Goal: Task Accomplishment & Management: Complete application form

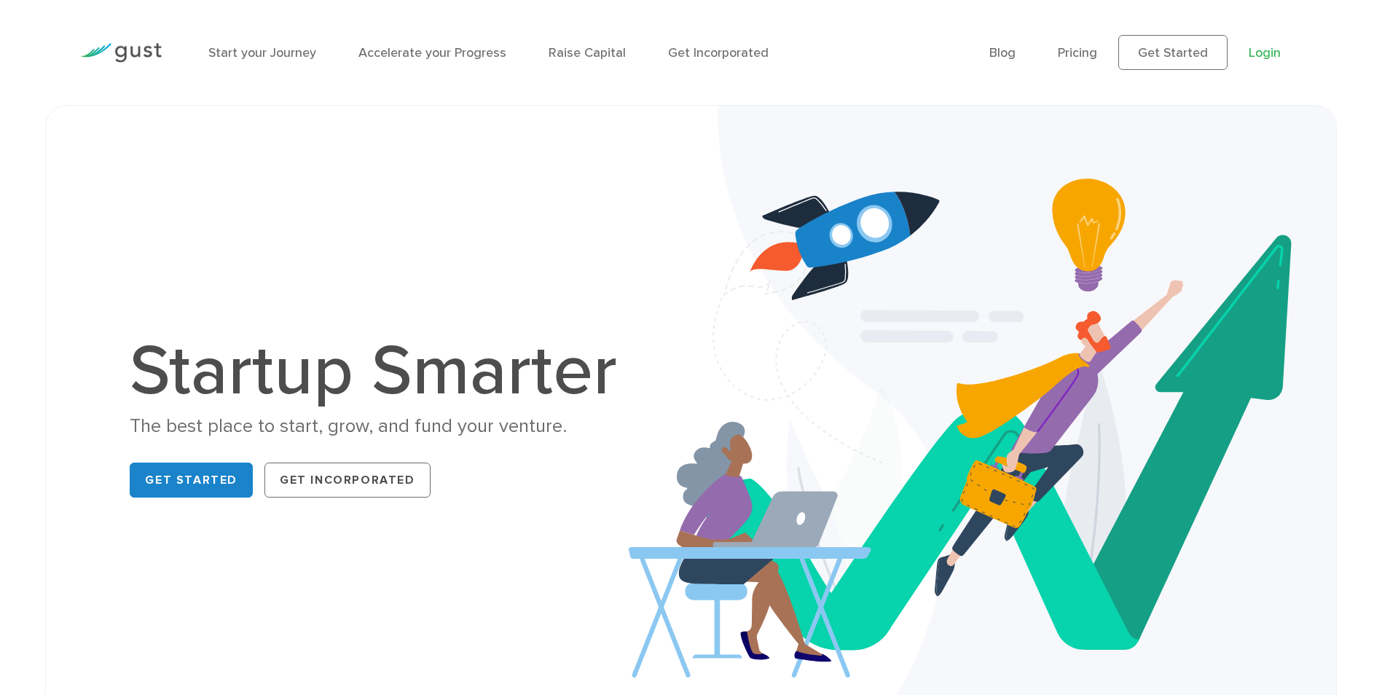
click at [1274, 56] on link "Login" at bounding box center [1264, 52] width 32 height 15
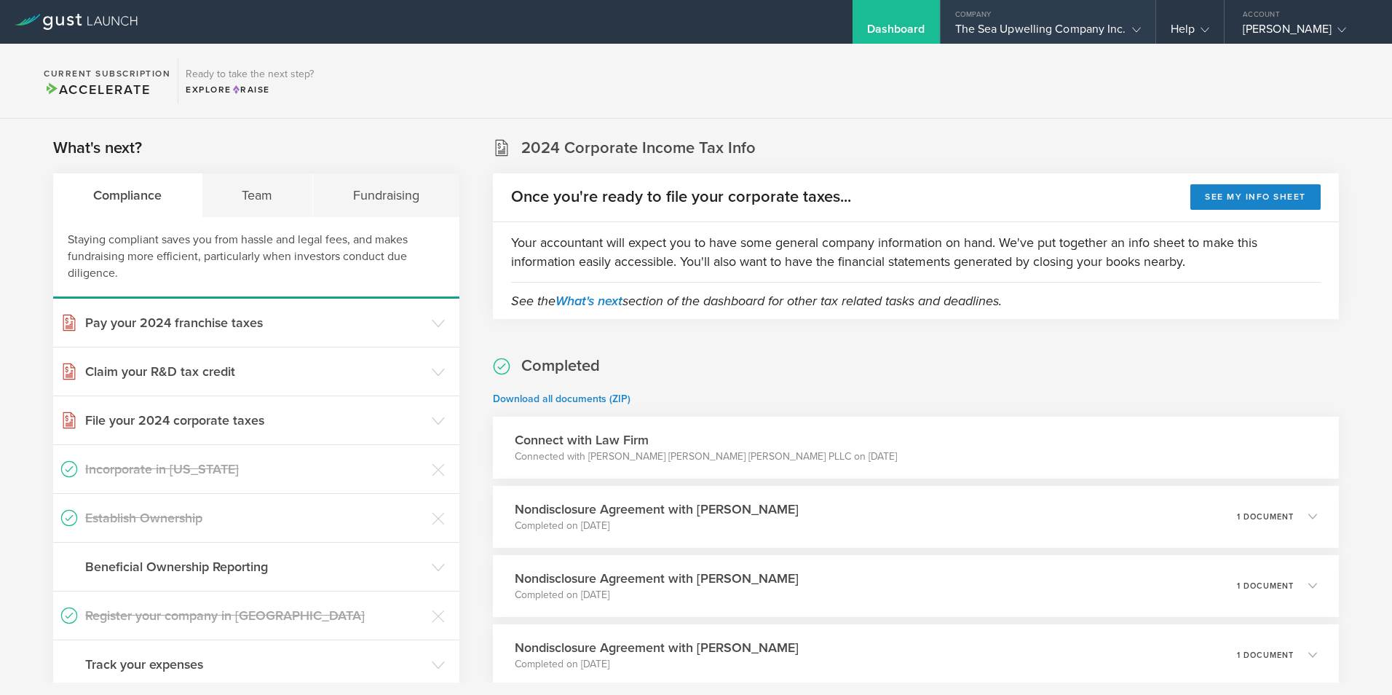
click at [1031, 22] on div "The Sea Upwelling Company Inc." at bounding box center [1048, 33] width 186 height 22
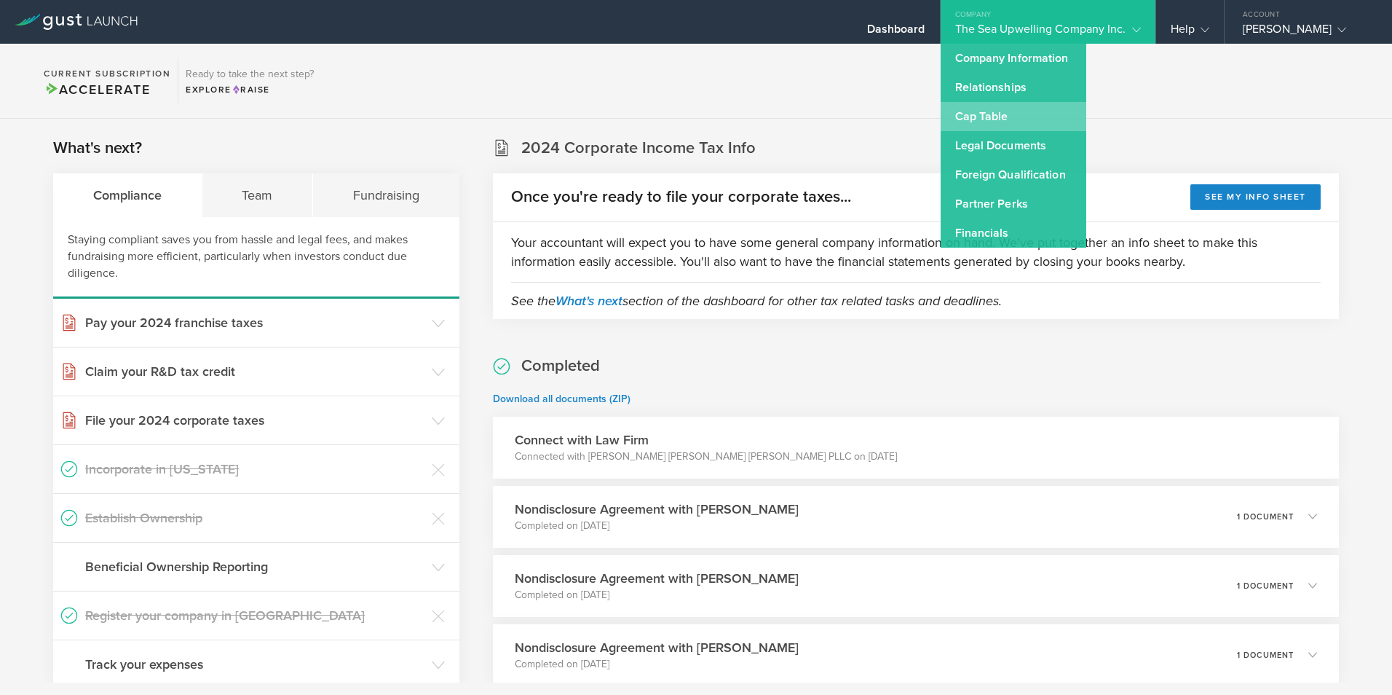
click at [989, 113] on link "Cap Table" at bounding box center [1014, 116] width 146 height 29
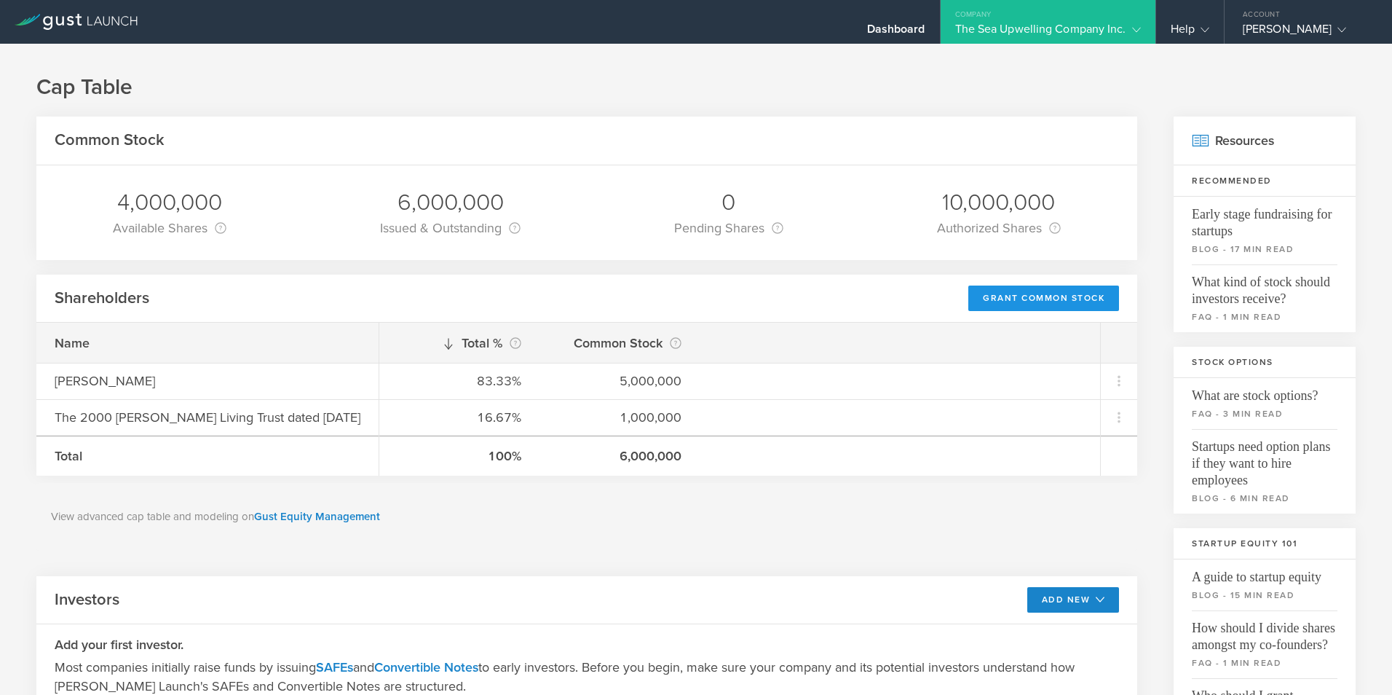
click at [1055, 299] on div "Grant Common Stock" at bounding box center [1044, 297] width 151 height 25
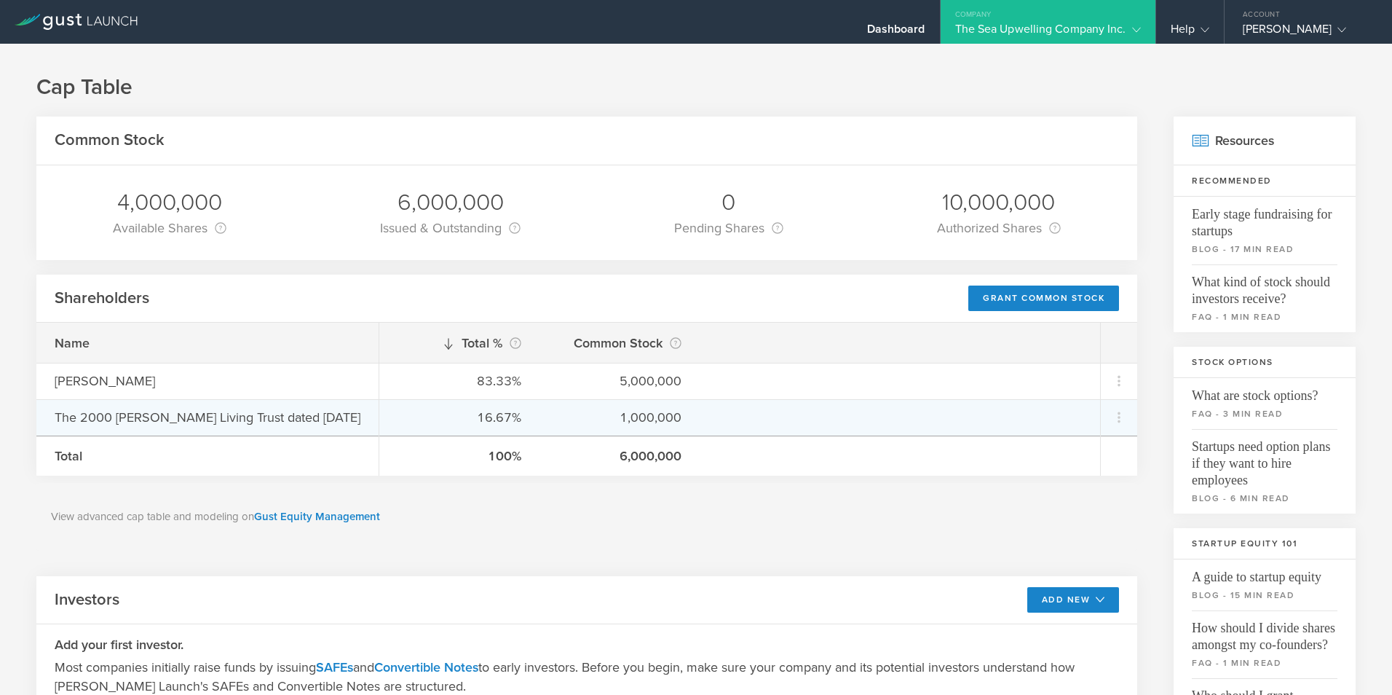
drag, startPoint x: 55, startPoint y: 411, endPoint x: 410, endPoint y: 427, distance: 355.7
click at [379, 427] on div "The 2000 Roy B. Fitch Jr. Living Trust dated August 2, 2000" at bounding box center [207, 417] width 342 height 36
copy div "The 2000 Roy B. Fitch Jr. Living Trust dated August 2, 2000"
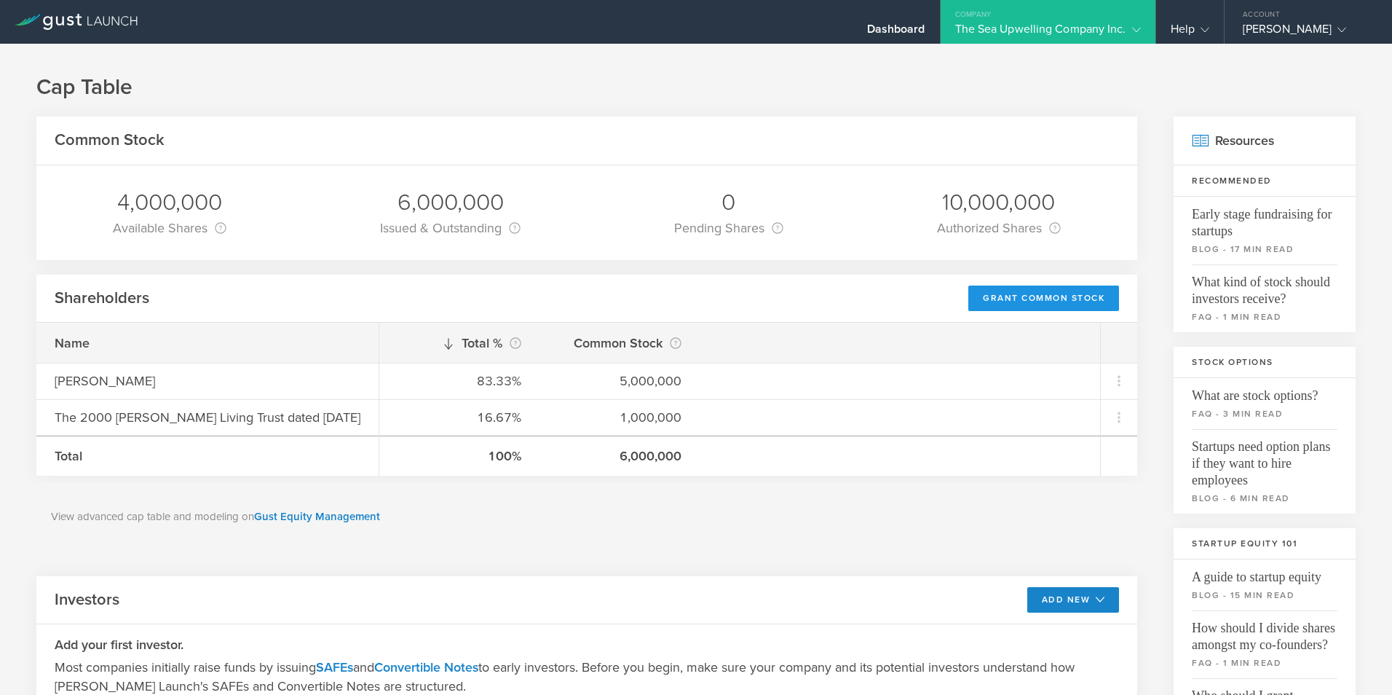
click at [1059, 300] on div "Grant Common Stock" at bounding box center [1044, 297] width 151 height 25
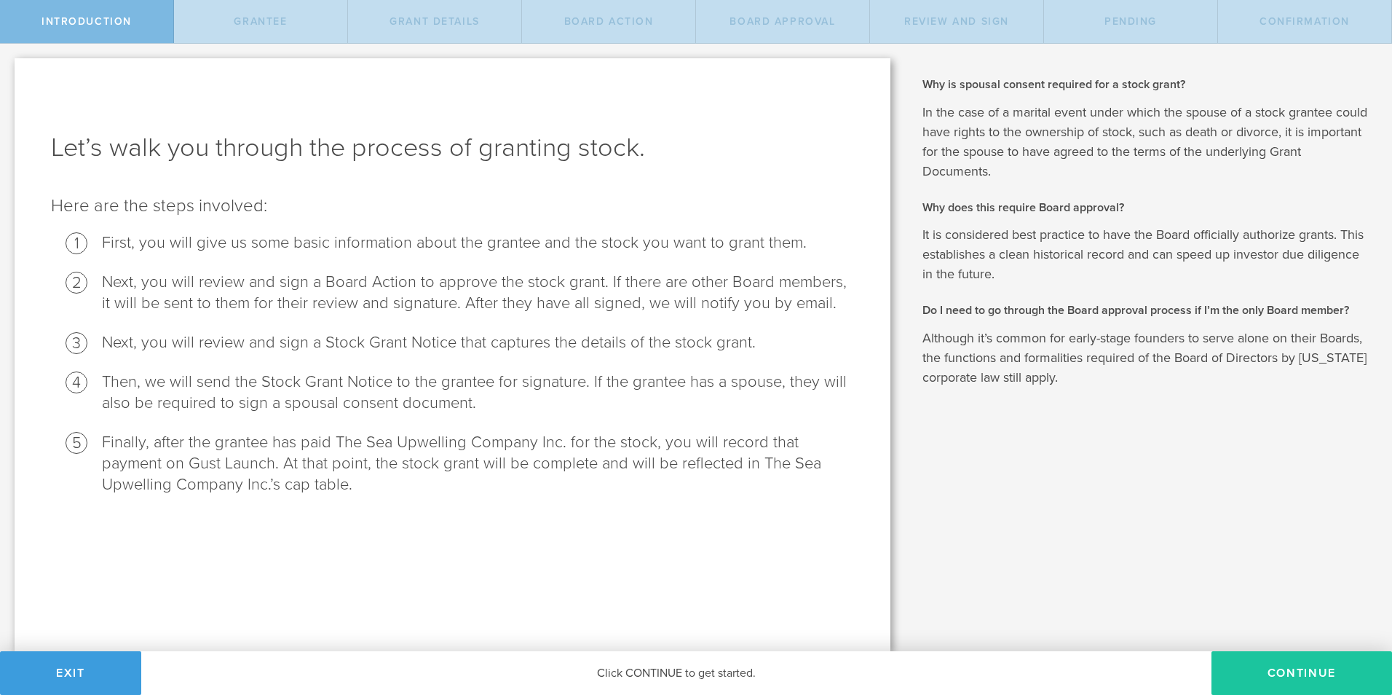
click at [1287, 672] on button "Continue" at bounding box center [1302, 673] width 181 height 44
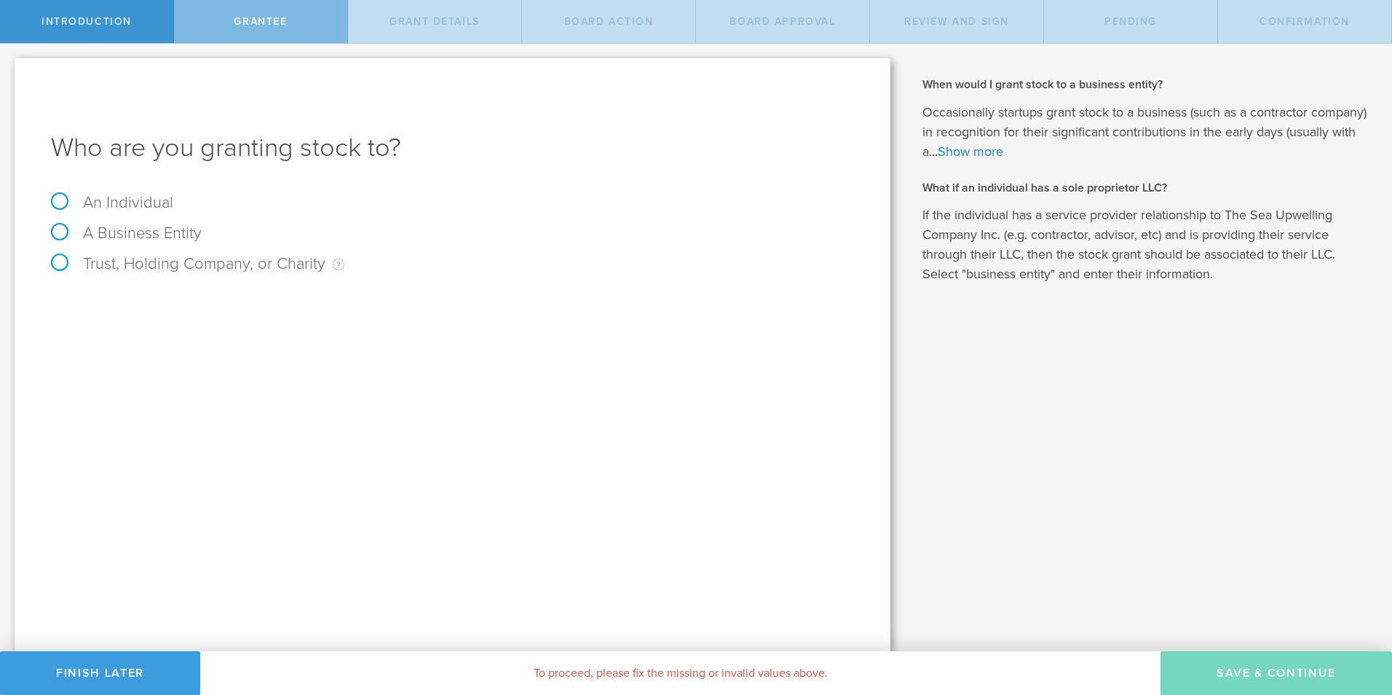
click at [55, 261] on label "Trust, Holding Company, or Charity An individual that has a service provider re…" at bounding box center [197, 263] width 293 height 19
click at [9, 67] on input "Trust, Holding Company, or Charity An individual that has a service provider re…" at bounding box center [4, 55] width 9 height 23
radio input "true"
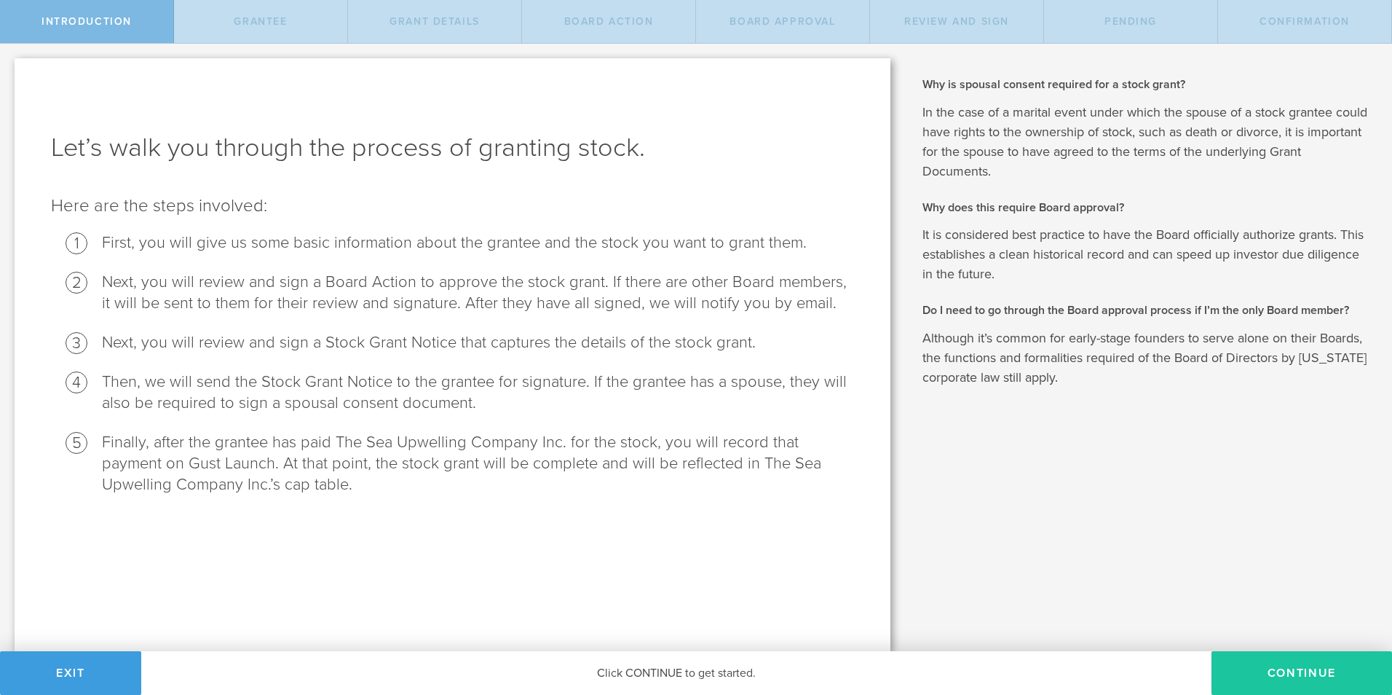
click at [1299, 671] on button "Continue" at bounding box center [1302, 673] width 181 height 44
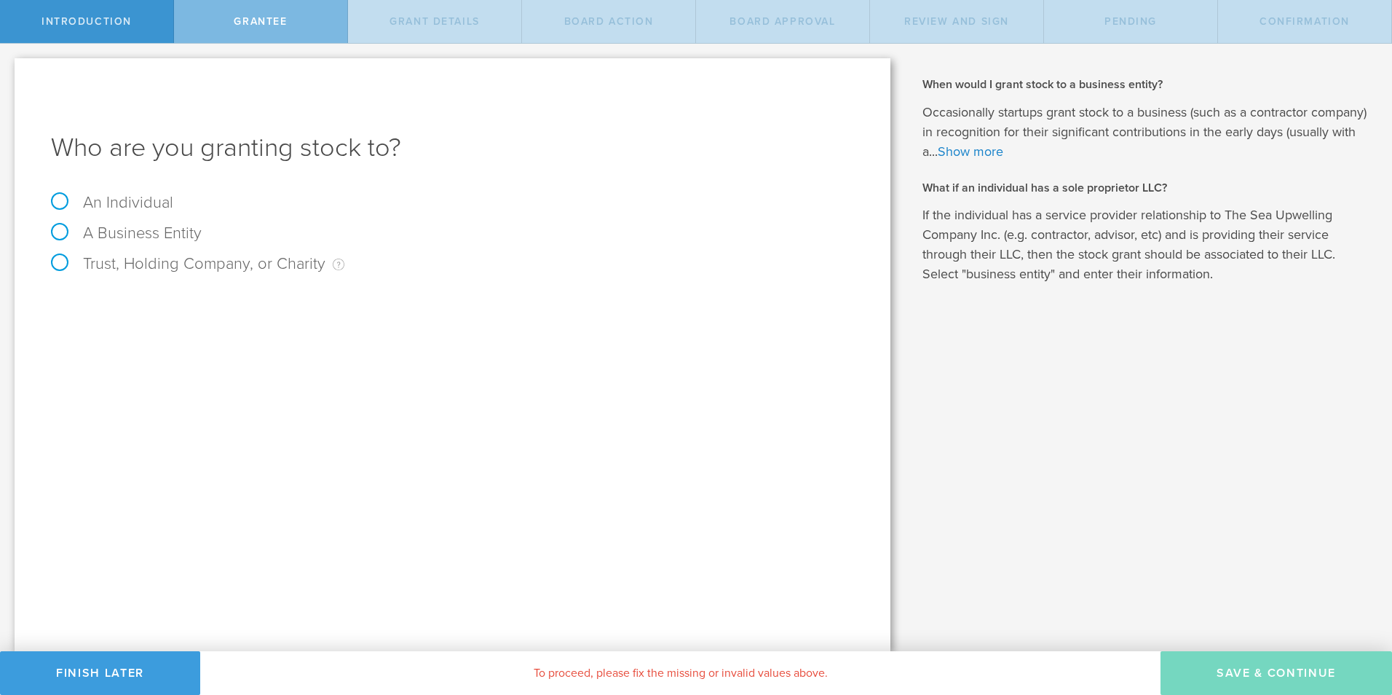
click at [60, 263] on label "Trust, Holding Company, or Charity An individual that has a service provider re…" at bounding box center [197, 263] width 293 height 19
click at [9, 67] on input "Trust, Holding Company, or Charity An individual that has a service provider re…" at bounding box center [4, 55] width 9 height 23
radio input "true"
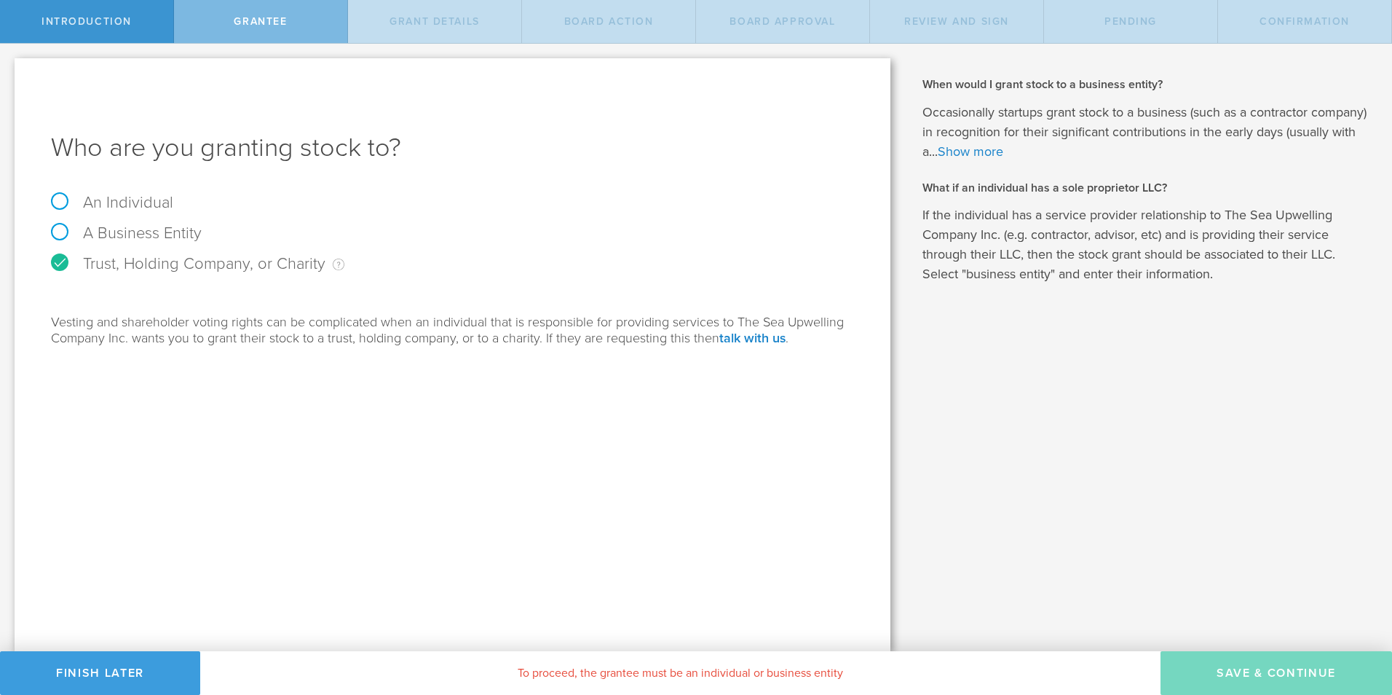
click at [60, 232] on label "A Business Entity" at bounding box center [126, 233] width 151 height 19
click at [9, 67] on input "A Business Entity" at bounding box center [4, 55] width 9 height 23
radio input "true"
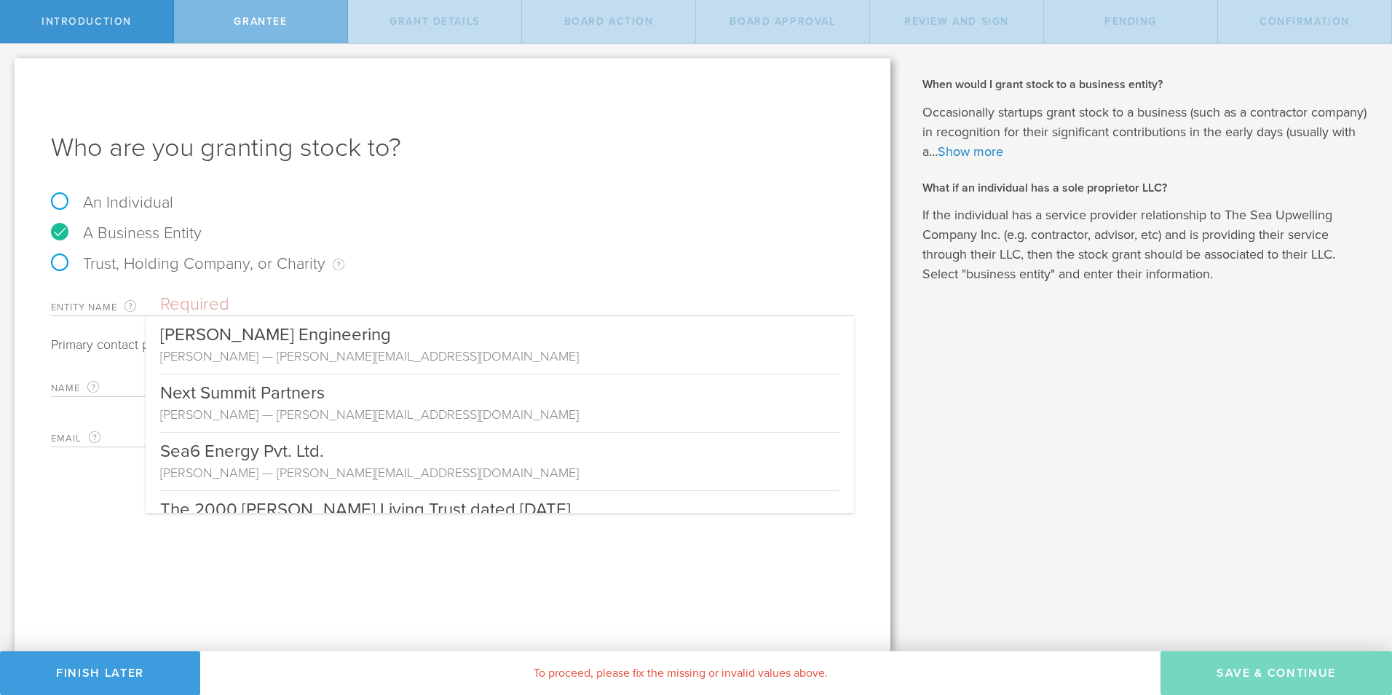
click at [267, 296] on input "text" at bounding box center [507, 304] width 694 height 22
paste input "The 2000 [PERSON_NAME] Living Trust dated [DATE]"
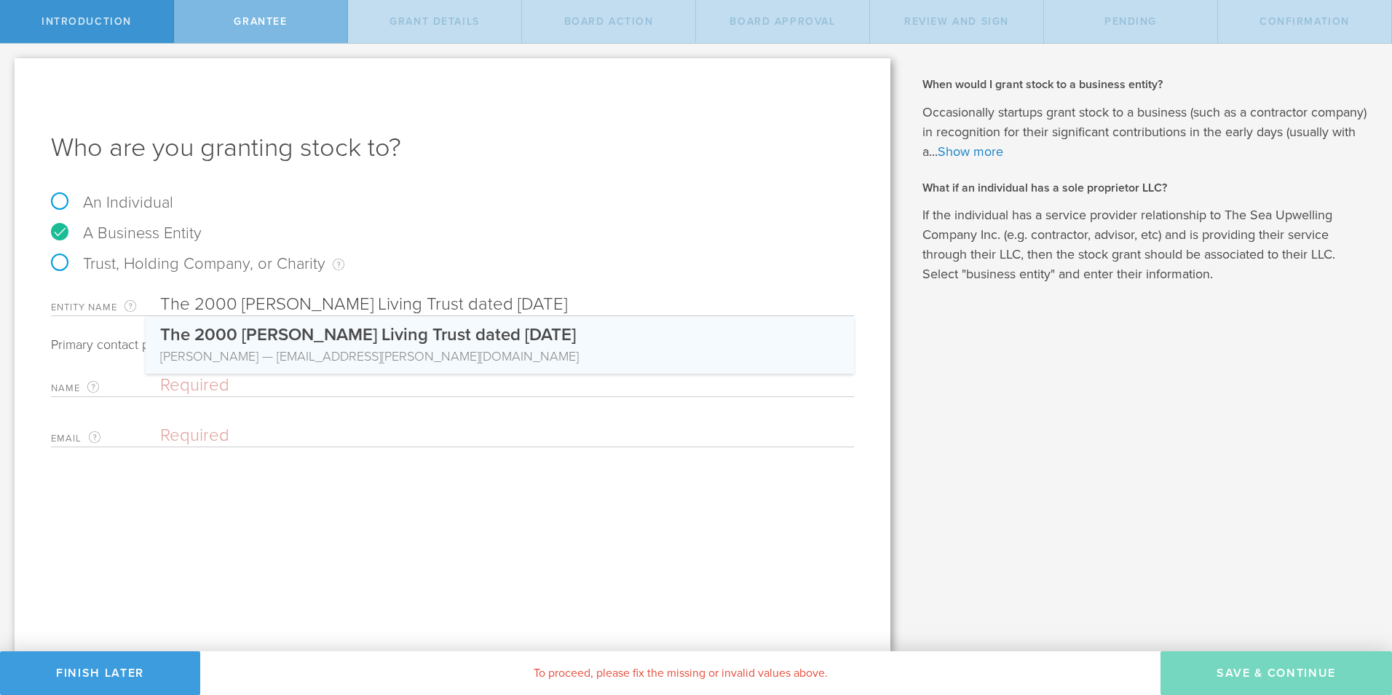
type input "The 2000 [PERSON_NAME] Living Trust dated [DATE]"
type input "[PERSON_NAME]"
type input "[EMAIL_ADDRESS][PERSON_NAME][DOMAIN_NAME]"
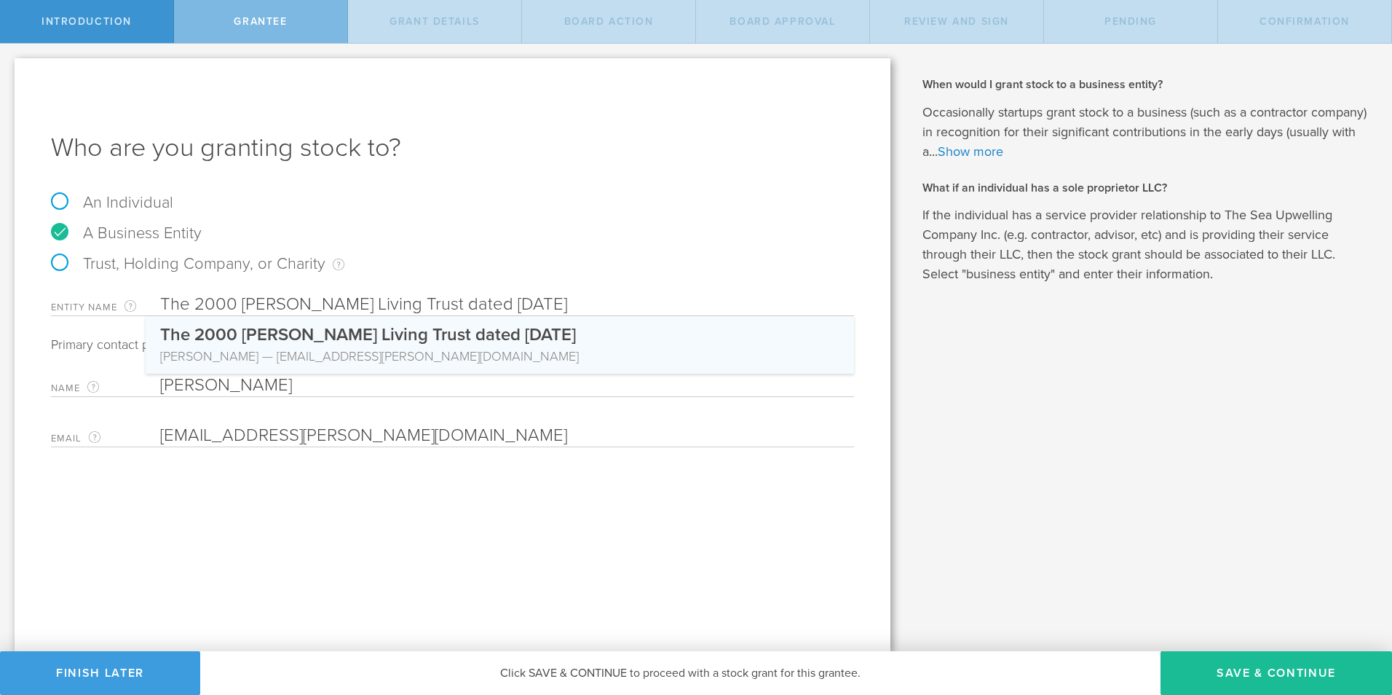
click at [323, 335] on span "The 2000 [PERSON_NAME] Living Trust dated [DATE]" at bounding box center [368, 334] width 416 height 21
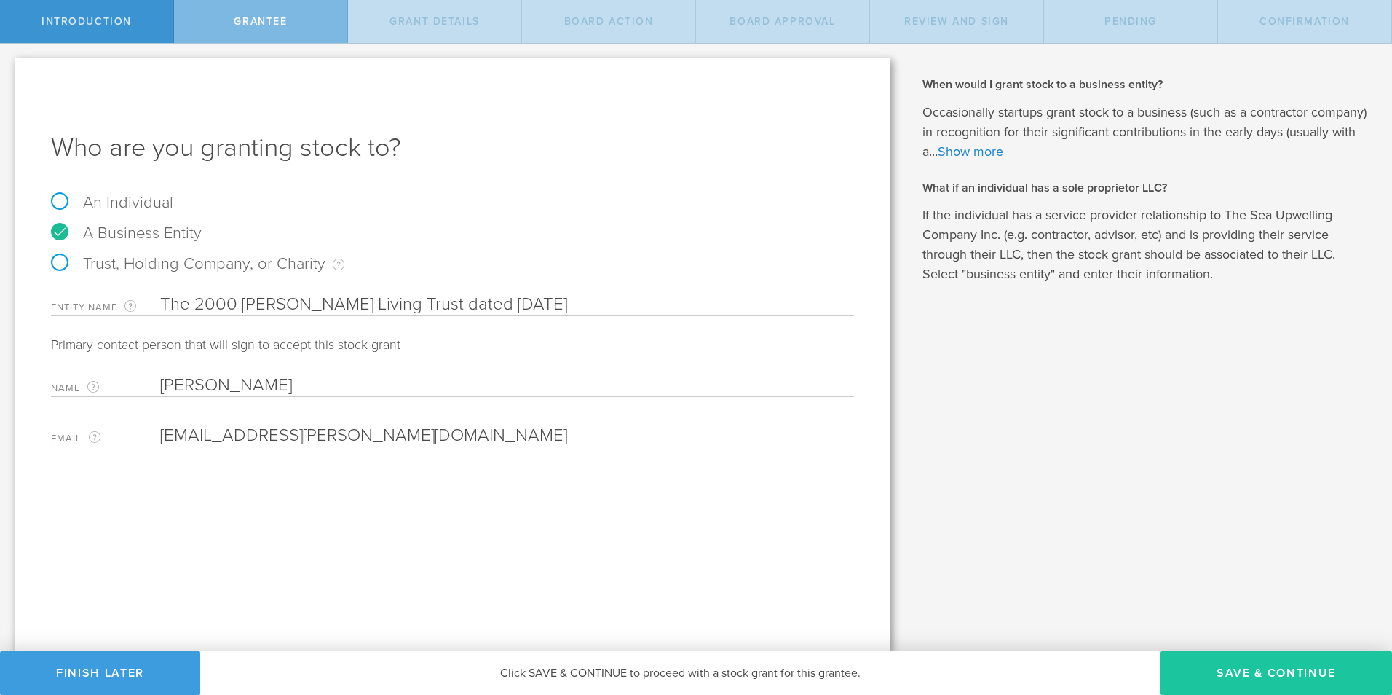
click at [1303, 669] on button "Save & Continue" at bounding box center [1277, 673] width 232 height 44
type input "48"
type input "12"
select select "none"
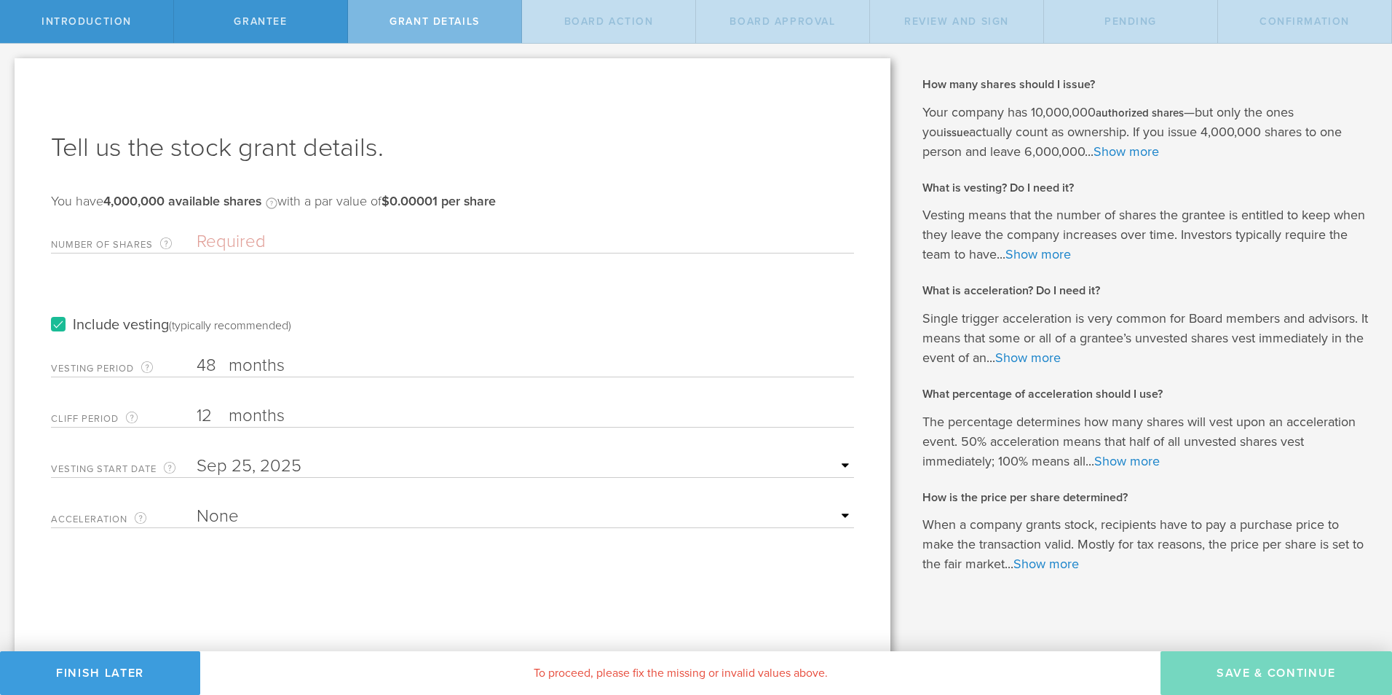
click at [250, 246] on input "Number of Shares The total amount of stock the company is granting to this reci…" at bounding box center [526, 242] width 658 height 22
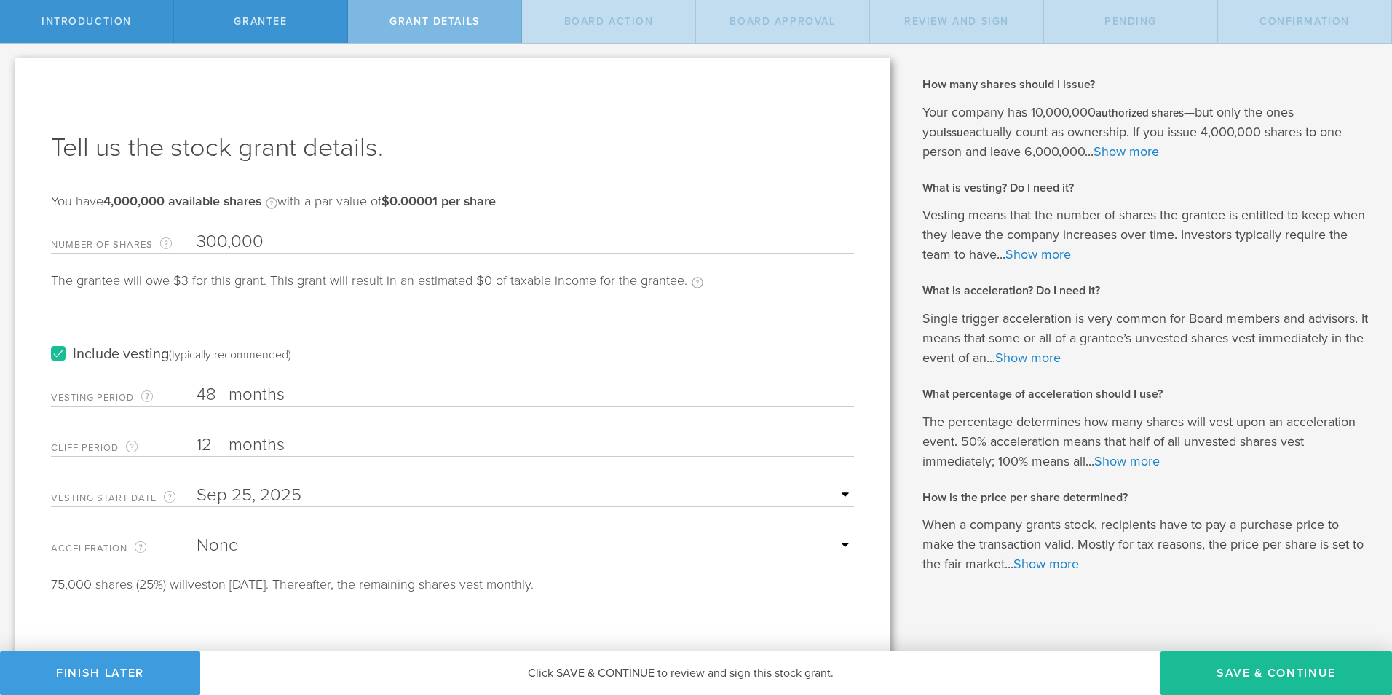
type input "300,000"
click at [58, 355] on label "Include vesting (typically recommended)" at bounding box center [171, 354] width 240 height 15
click at [0, 0] on input "Include vesting (typically recommended)" at bounding box center [0, 0] width 0 height 0
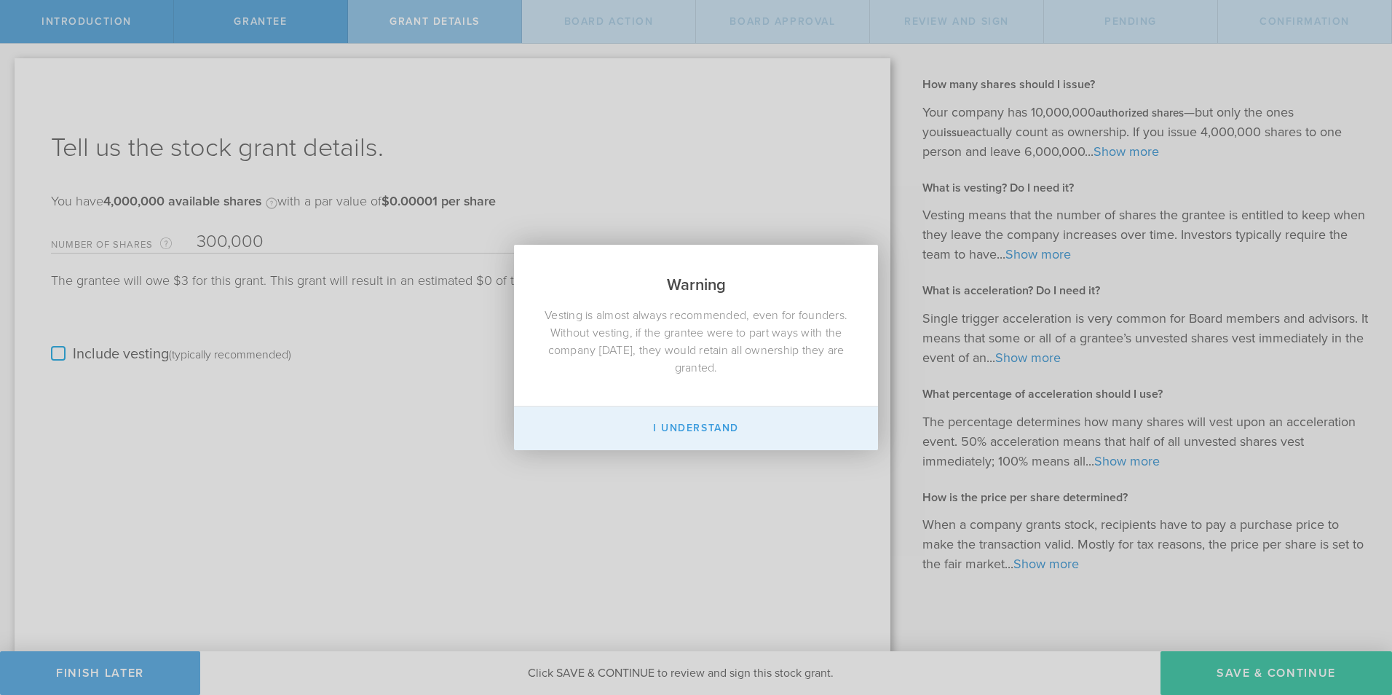
click at [711, 422] on button "I Understand" at bounding box center [696, 428] width 364 height 44
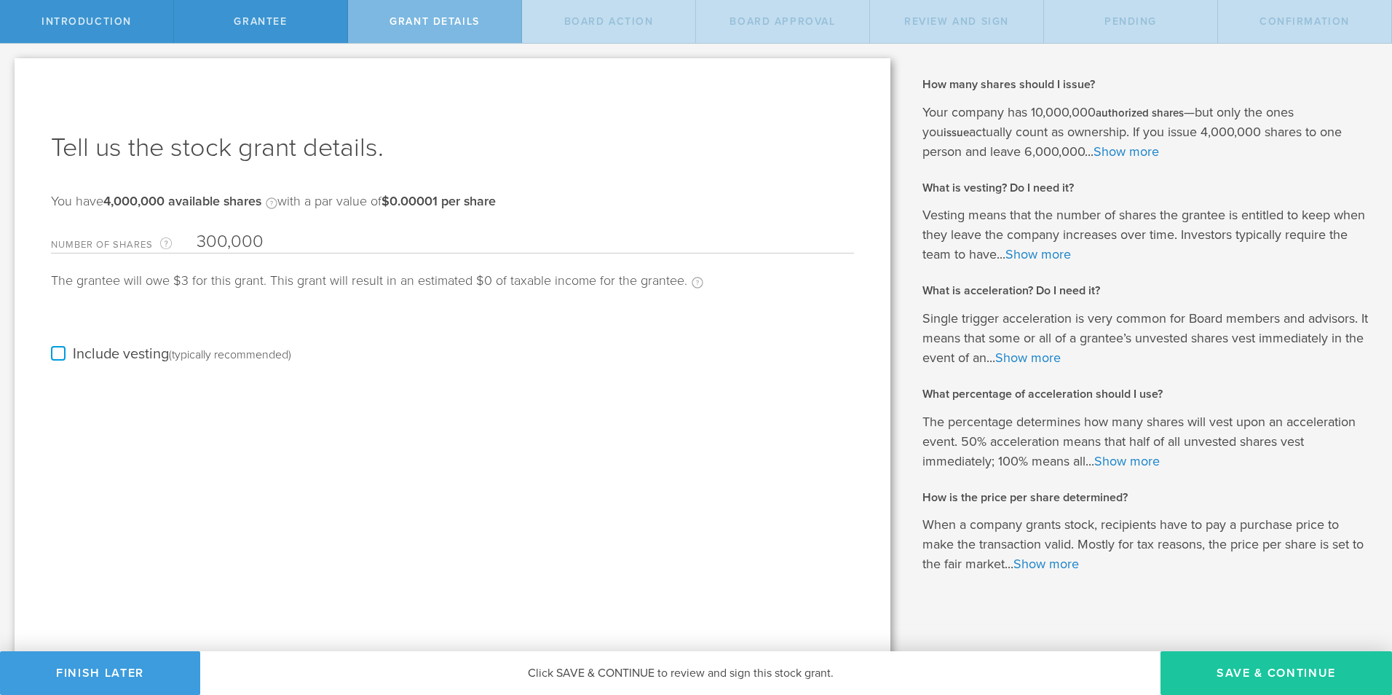
click at [1254, 669] on button "Save & Continue" at bounding box center [1277, 673] width 232 height 44
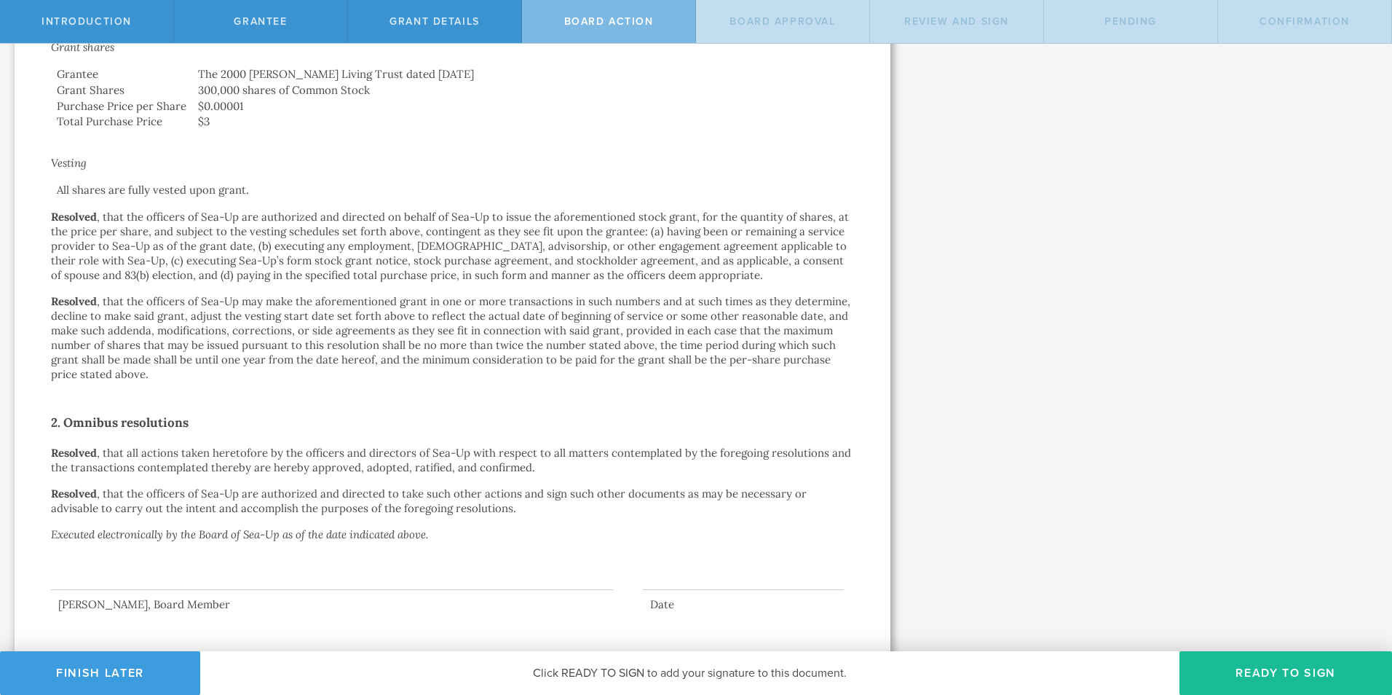
scroll to position [481, 0]
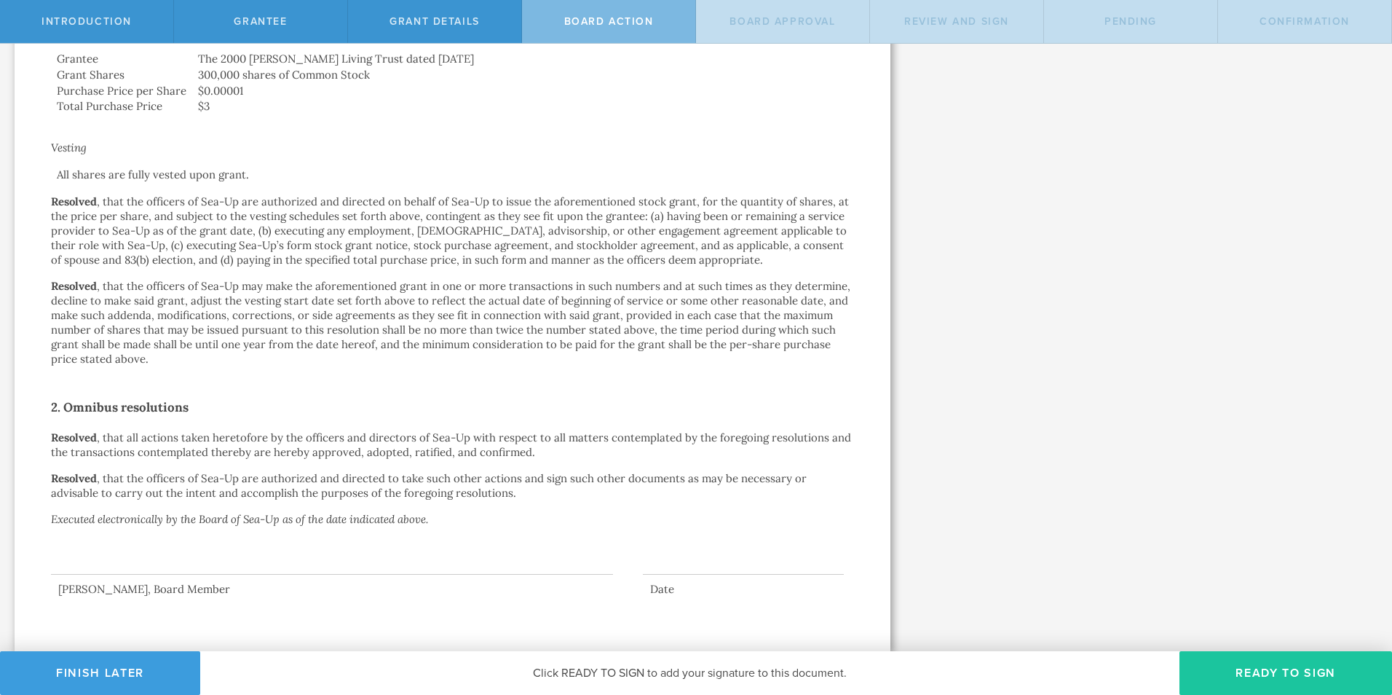
click at [1259, 667] on button "Ready to Sign" at bounding box center [1286, 673] width 213 height 44
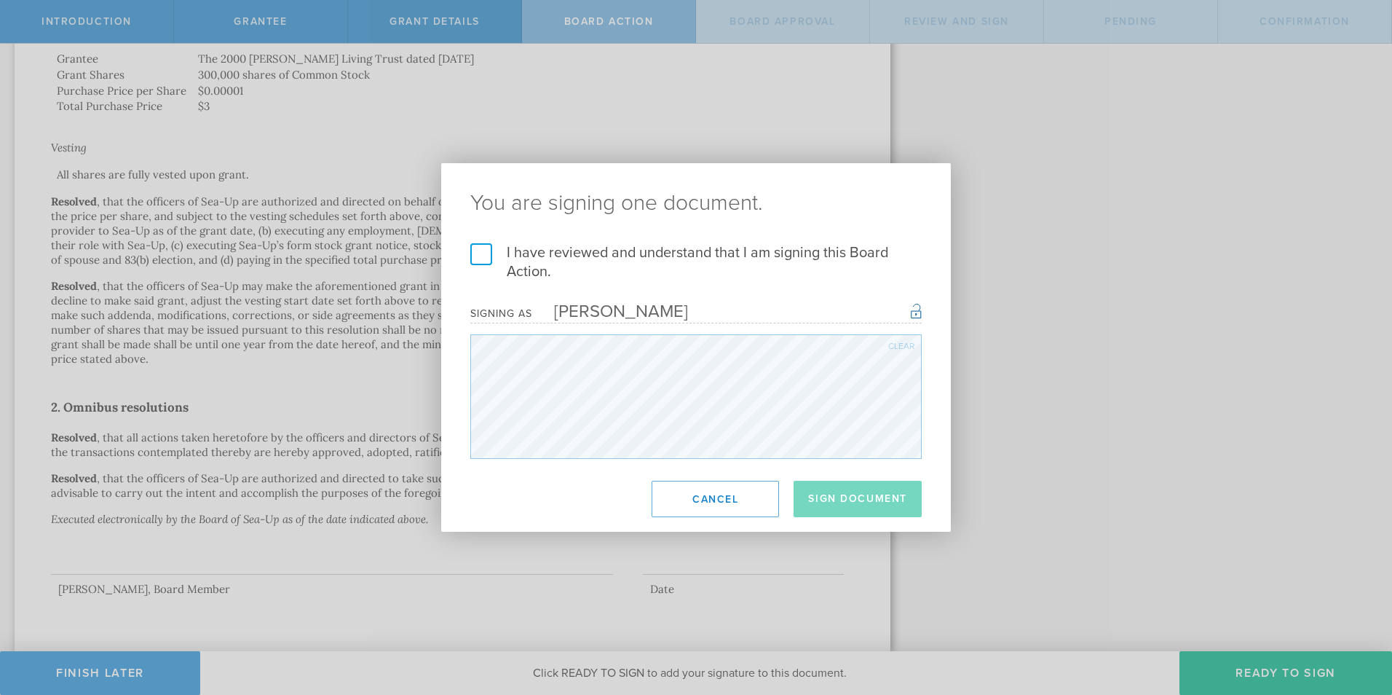
click at [481, 249] on label "I have reviewed and understand that I am signing this Board Action." at bounding box center [696, 262] width 452 height 38
click at [0, 0] on input "I have reviewed and understand that I am signing this Board Action." at bounding box center [0, 0] width 0 height 0
click at [851, 492] on button "Sign Document" at bounding box center [858, 499] width 128 height 36
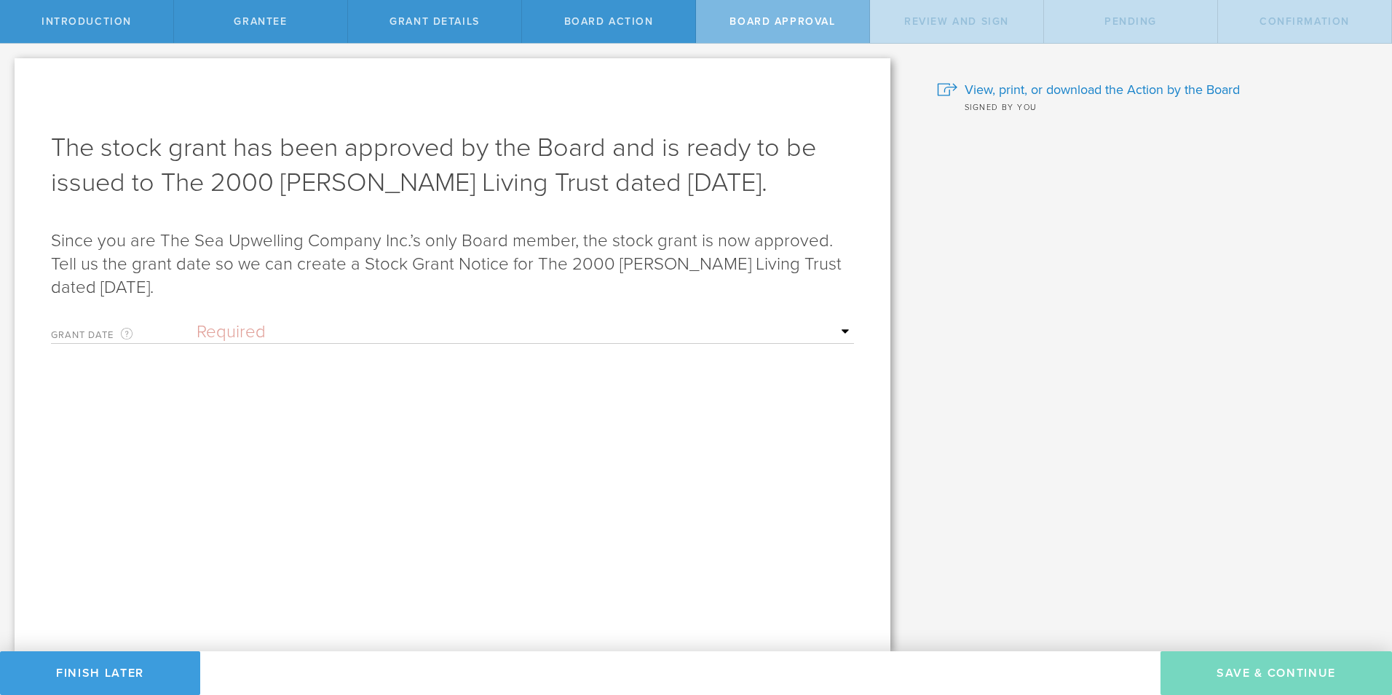
scroll to position [0, 0]
click at [331, 328] on select "Required Upon grantee's signature A specific date" at bounding box center [526, 332] width 658 height 22
select select "setByFounder"
click at [197, 321] on select "Required Upon grantee's signature A specific date" at bounding box center [526, 332] width 658 height 22
click at [255, 383] on input "text" at bounding box center [526, 382] width 658 height 22
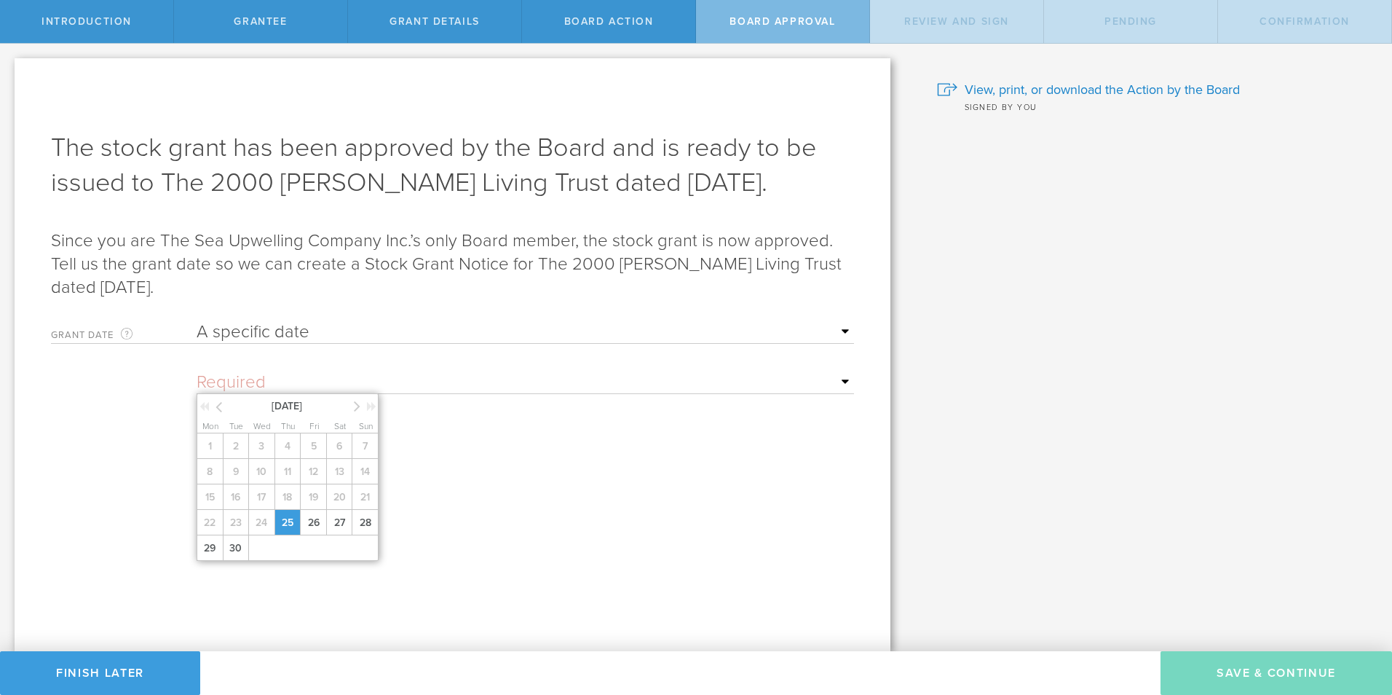
click at [285, 513] on span "25" at bounding box center [288, 522] width 26 height 25
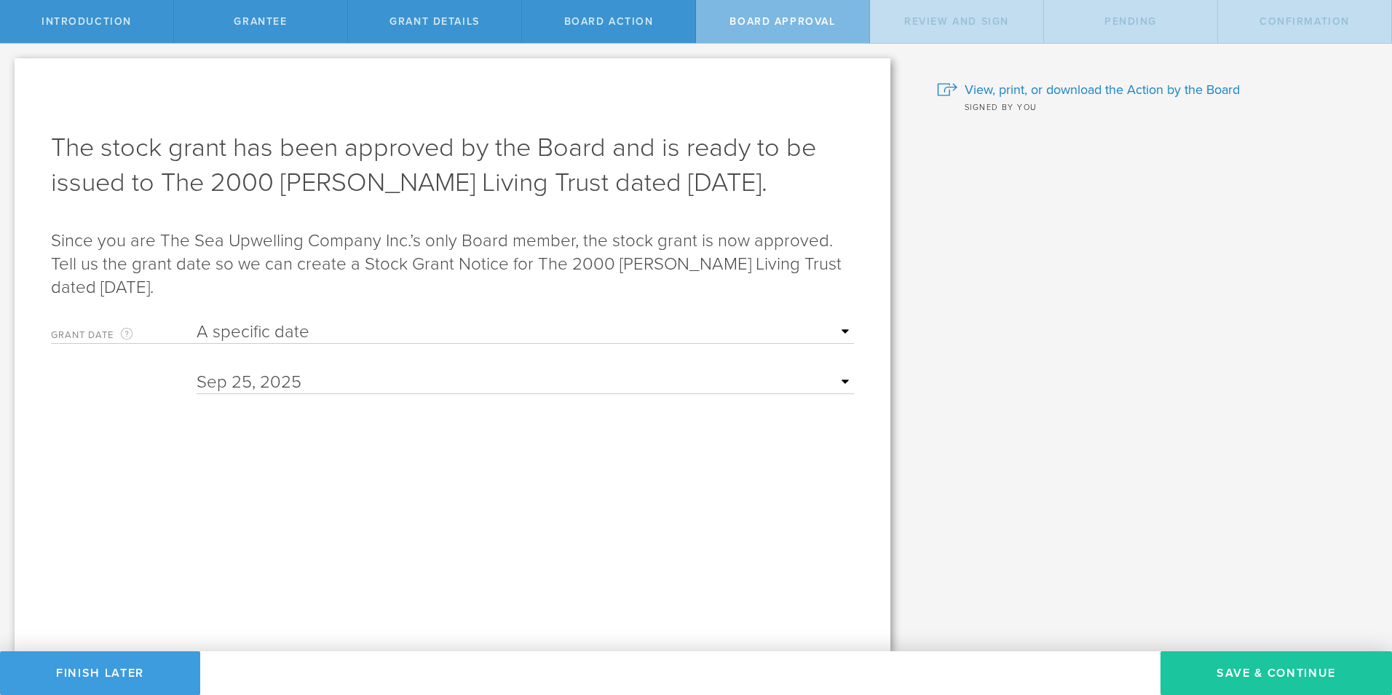
click at [1267, 670] on button "Save & Continue" at bounding box center [1277, 673] width 232 height 44
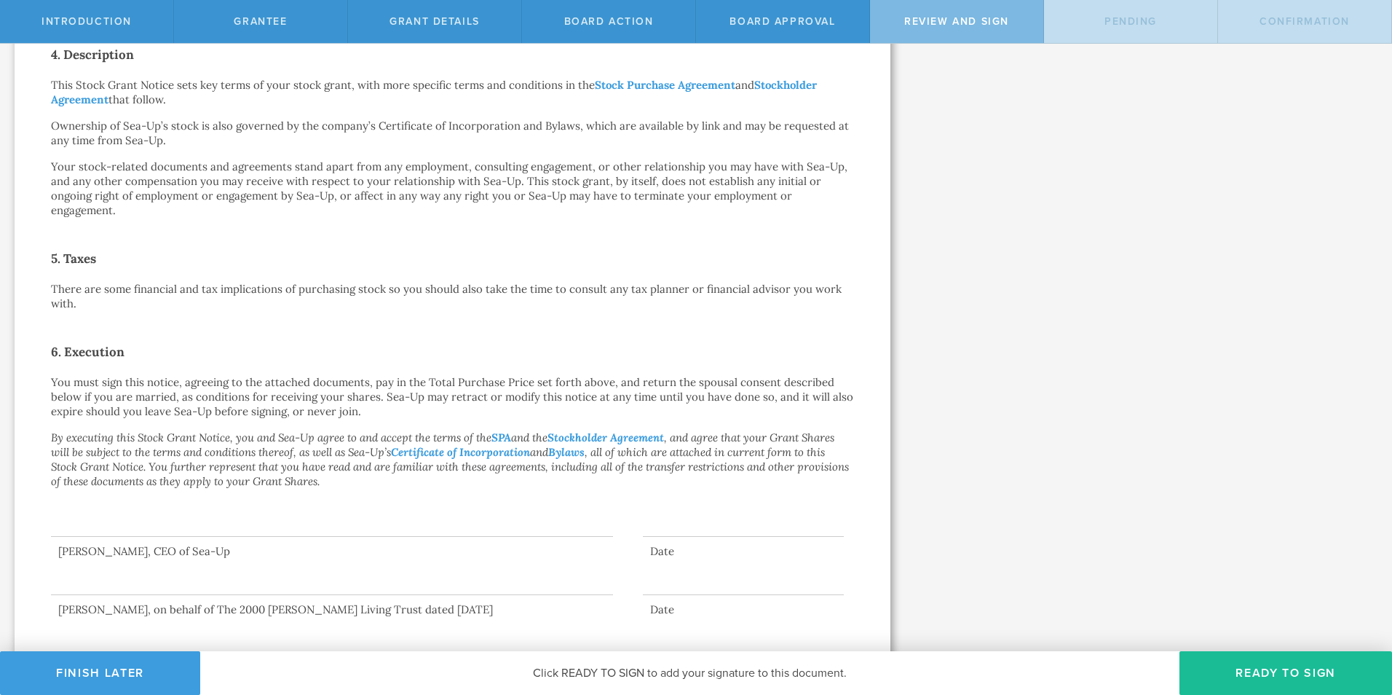
scroll to position [594, 0]
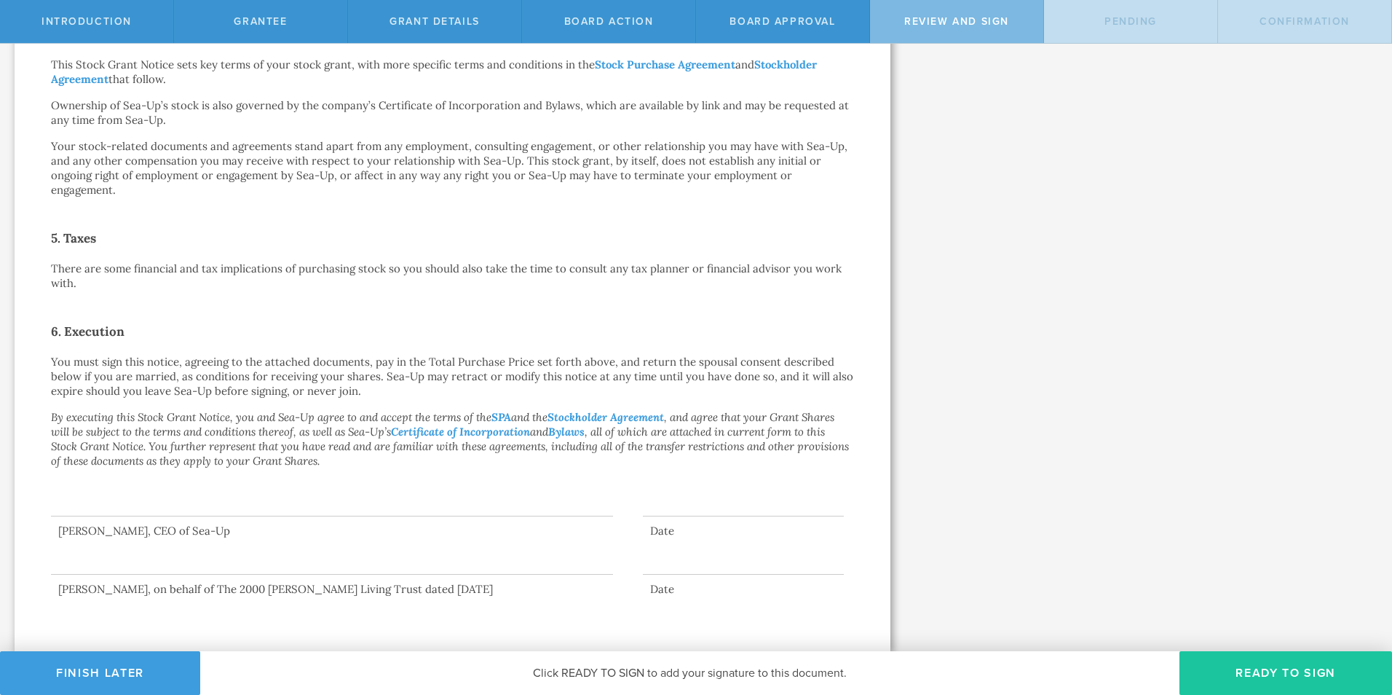
click at [1271, 669] on button "Ready to Sign" at bounding box center [1286, 673] width 213 height 44
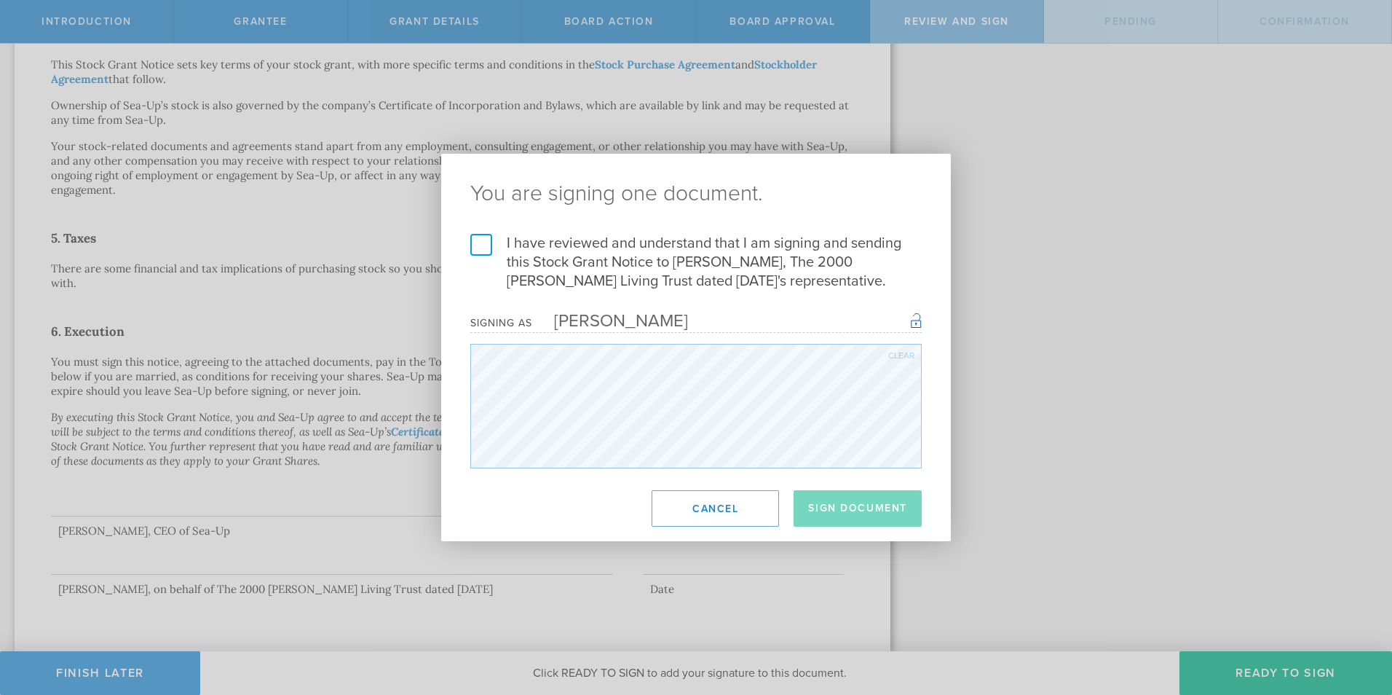
click at [482, 240] on label "I have reviewed and understand that I am signing and sending this Stock Grant N…" at bounding box center [696, 262] width 452 height 57
click at [0, 0] on input "I have reviewed and understand that I am signing and sending this Stock Grant N…" at bounding box center [0, 0] width 0 height 0
click at [869, 505] on button "Sign Document" at bounding box center [858, 508] width 128 height 36
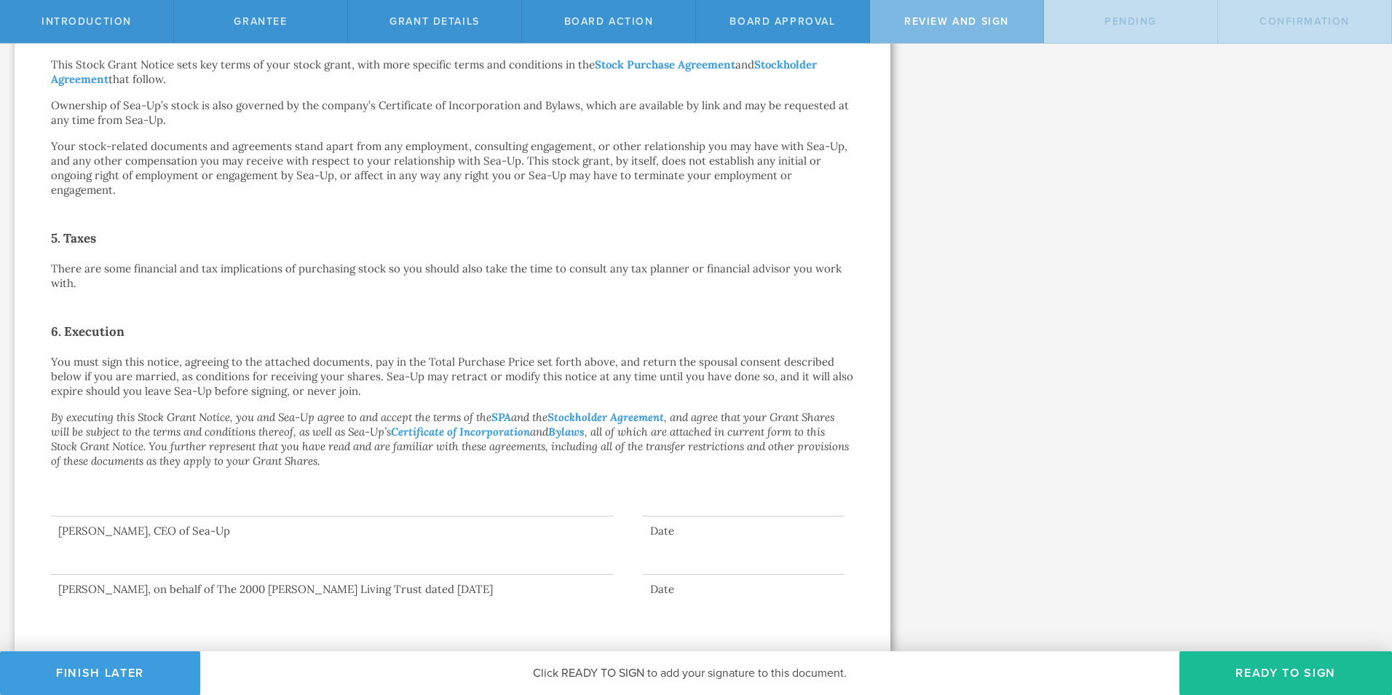
scroll to position [0, 0]
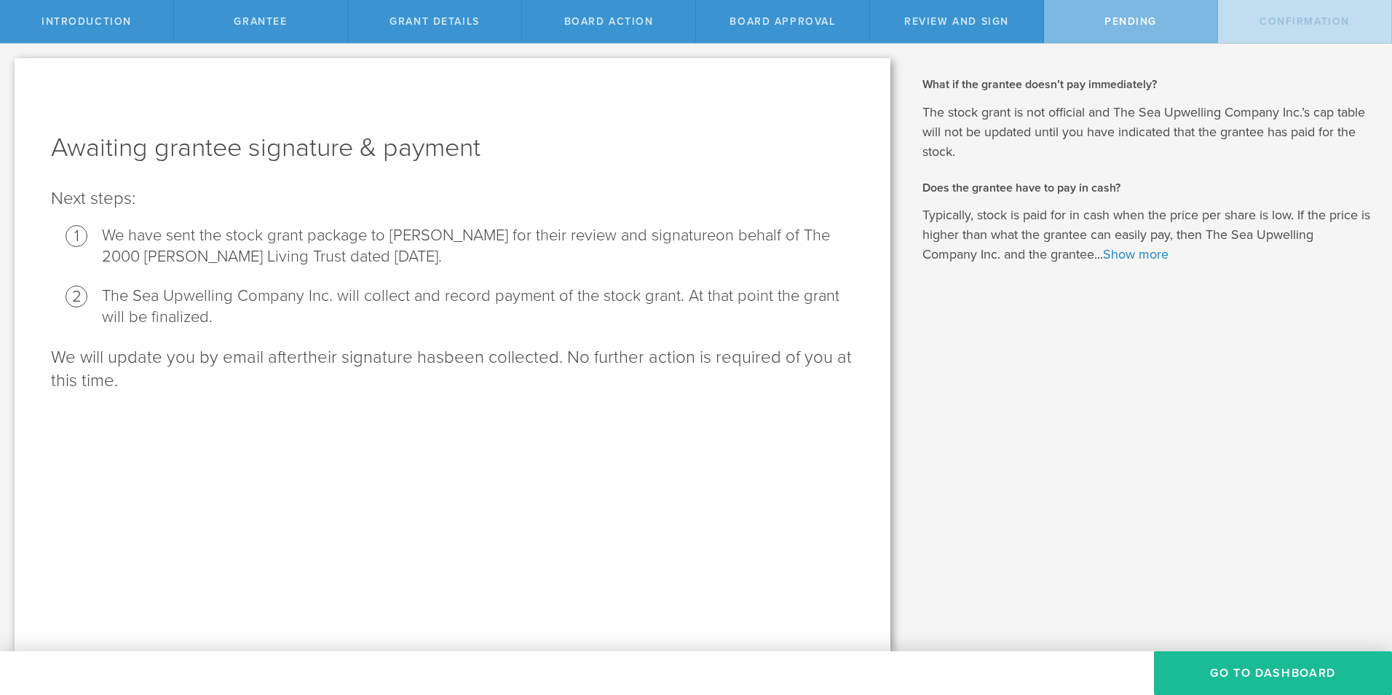
drag, startPoint x: 52, startPoint y: 146, endPoint x: 166, endPoint y: 405, distance: 282.7
click at [166, 405] on div "Awaiting grantee signature & payment Next steps: We have sent the stock grant p…" at bounding box center [453, 354] width 876 height 593
copy div "Awaiting grantee signature & payment Next steps: We have sent the stock grant p…"
click at [1258, 666] on button "Go To Dashboard" at bounding box center [1273, 673] width 238 height 44
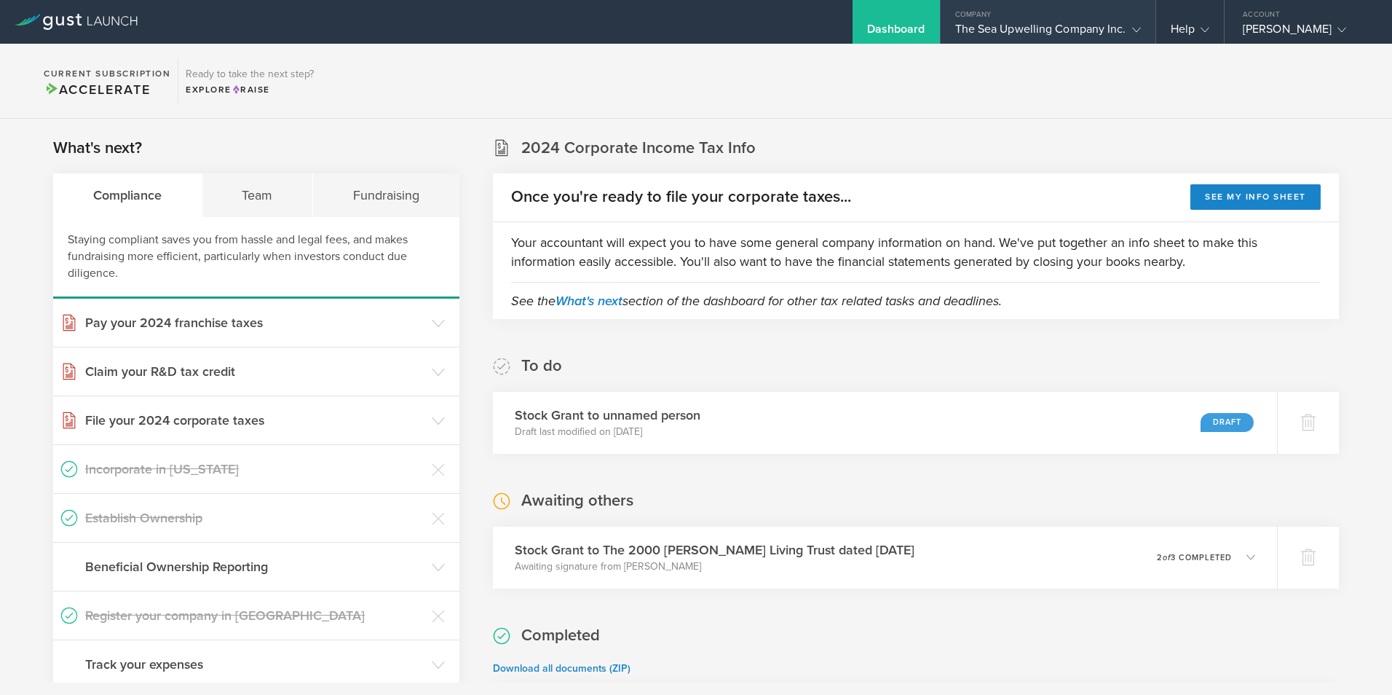
click at [1009, 25] on div "The Sea Upwelling Company Inc." at bounding box center [1048, 33] width 186 height 22
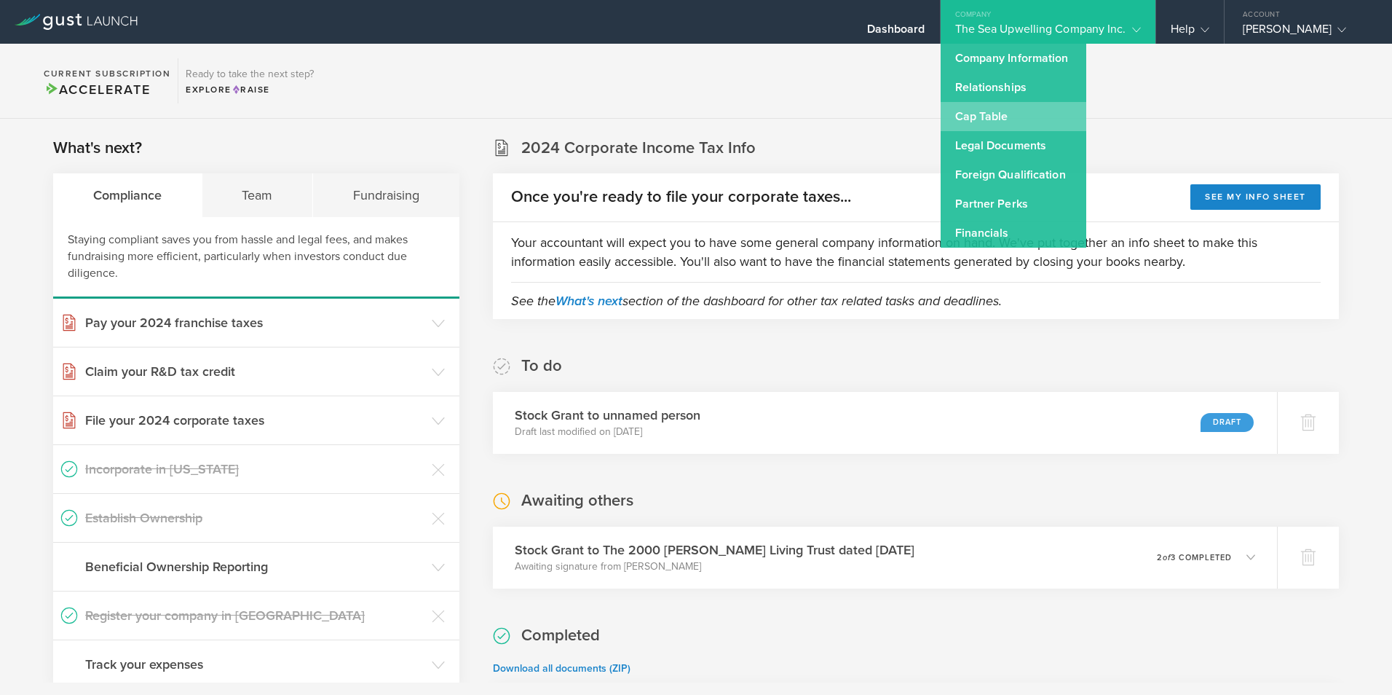
click at [962, 111] on link "Cap Table" at bounding box center [1014, 116] width 146 height 29
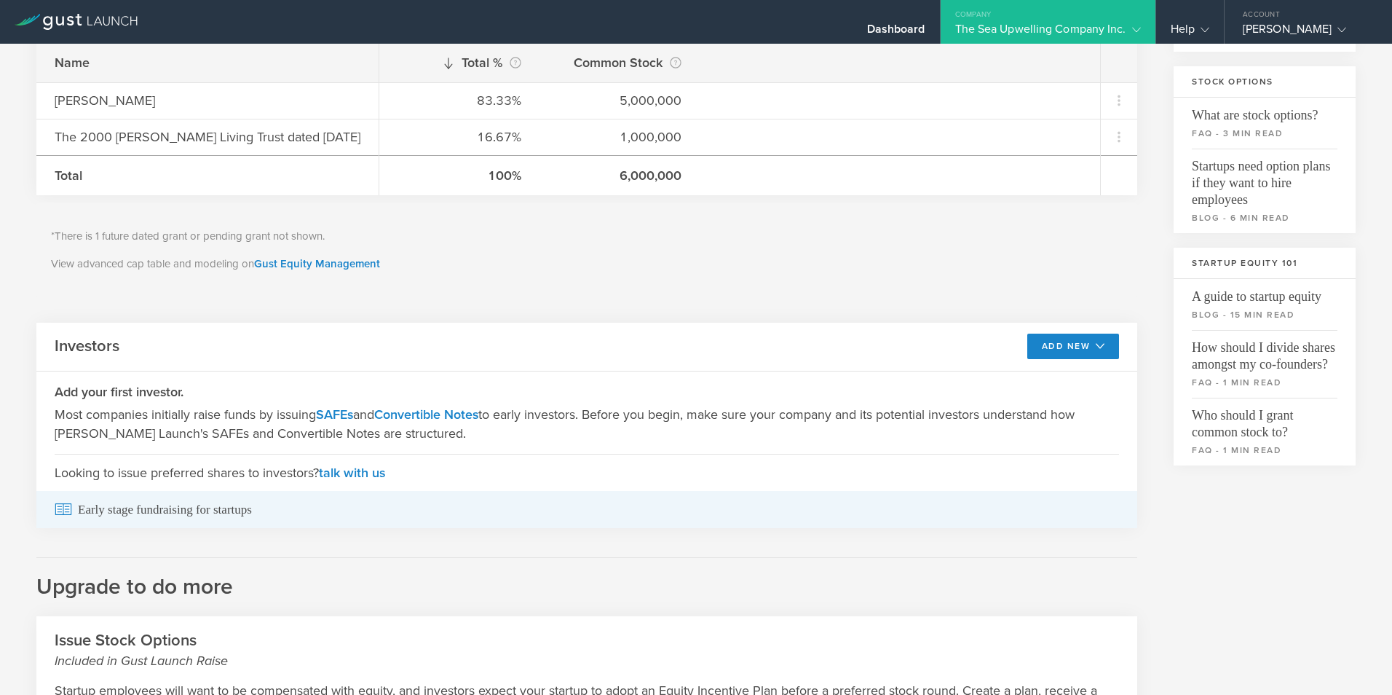
scroll to position [291, 0]
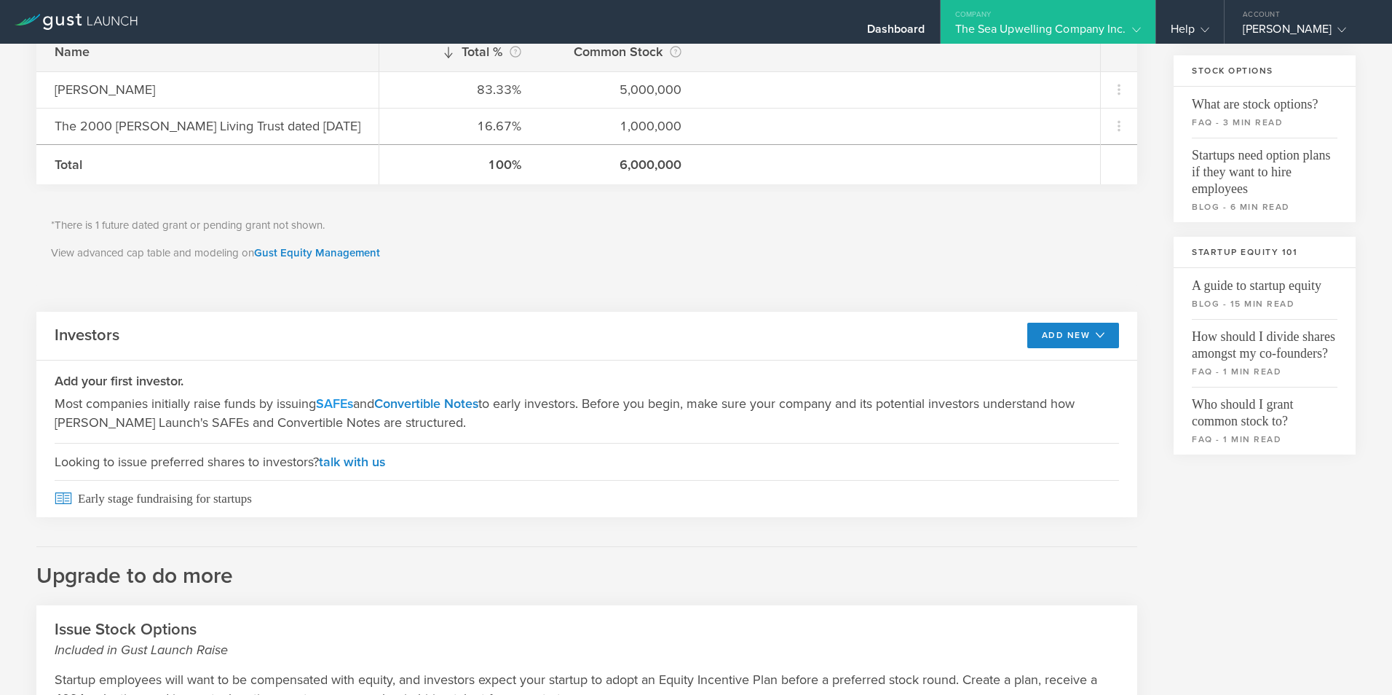
click at [344, 401] on link "SAFEs" at bounding box center [334, 403] width 37 height 16
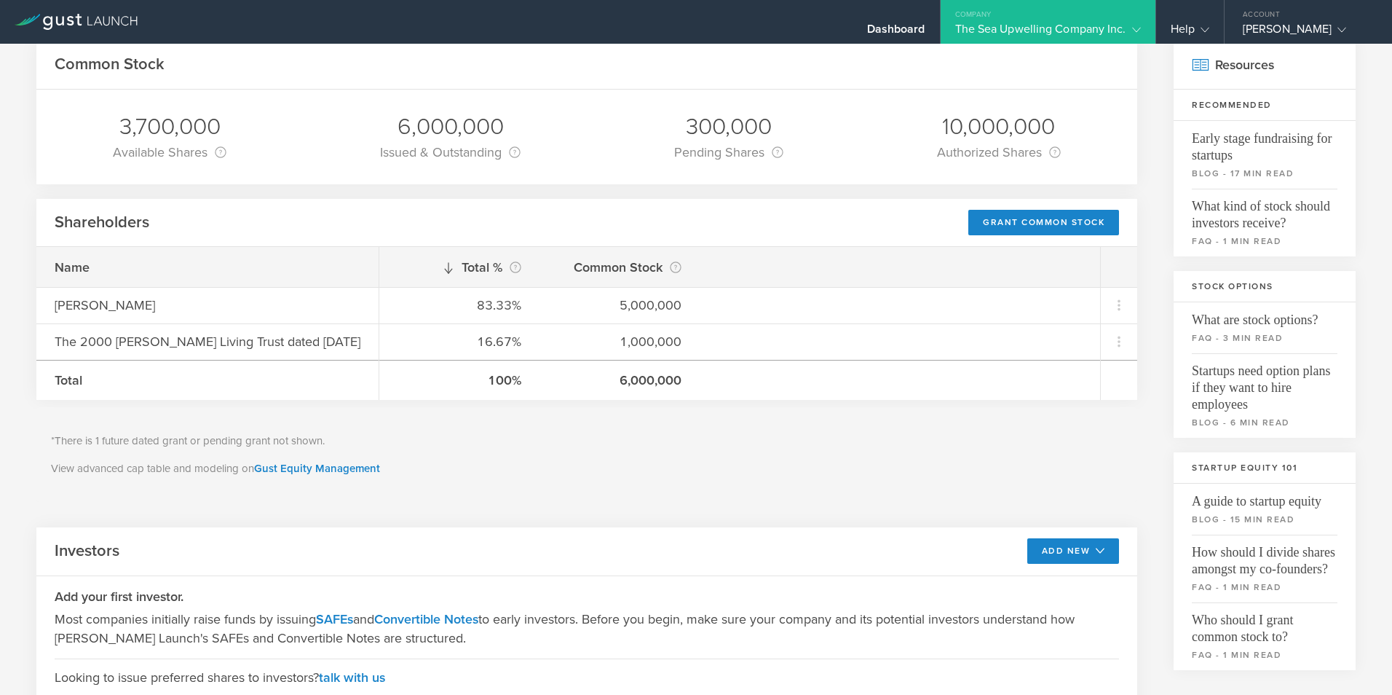
scroll to position [0, 0]
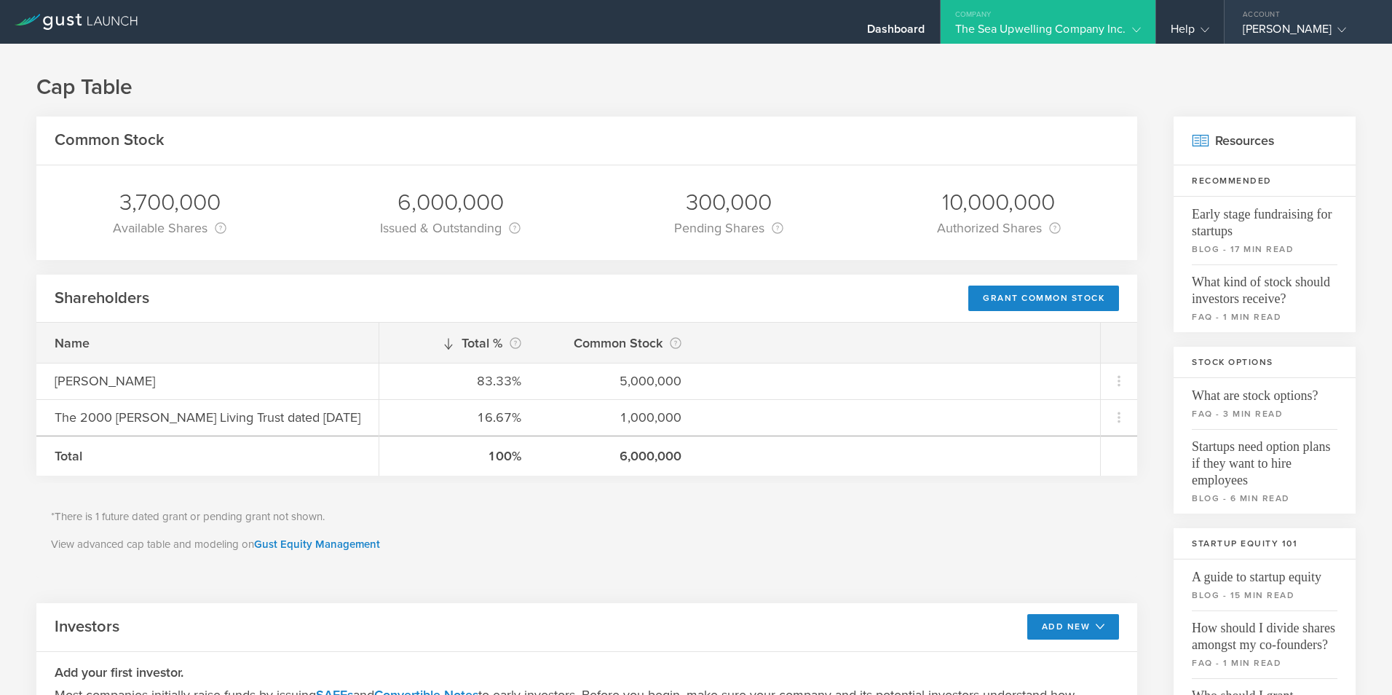
click at [1273, 28] on div "[PERSON_NAME]" at bounding box center [1305, 33] width 124 height 22
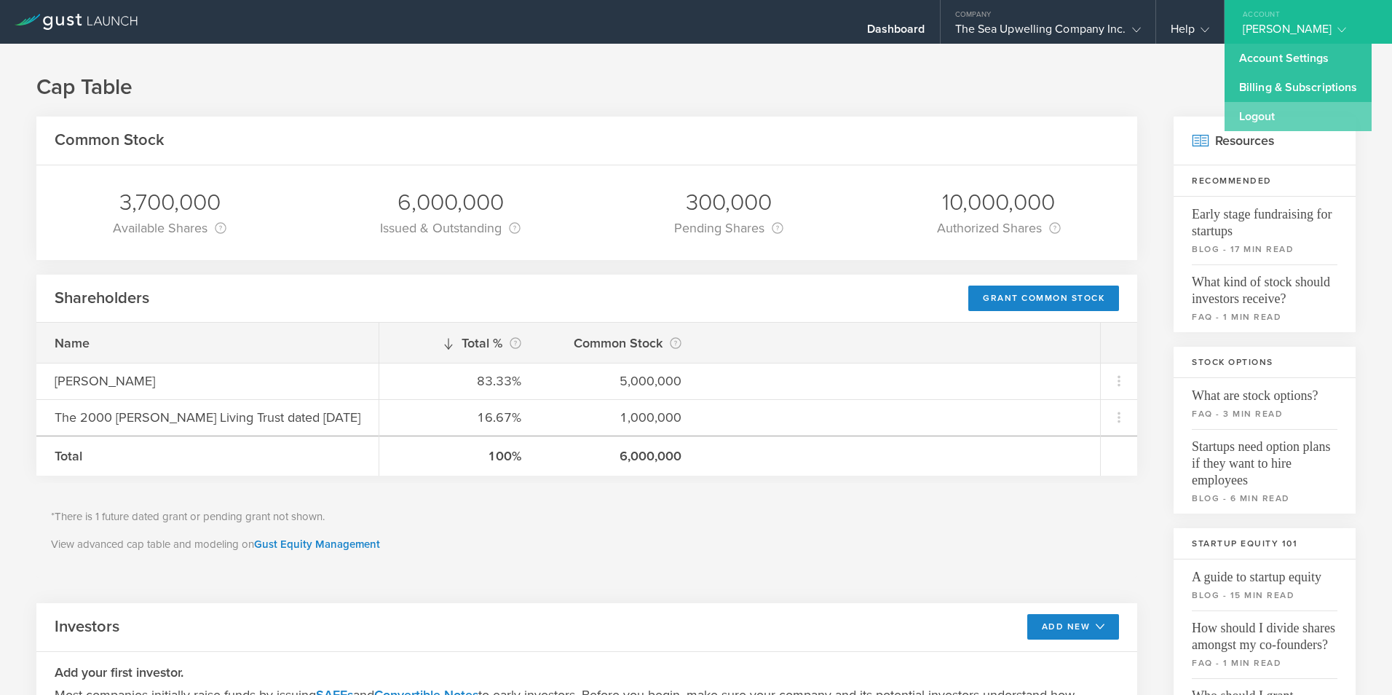
click at [1264, 120] on link "Logout" at bounding box center [1298, 116] width 147 height 29
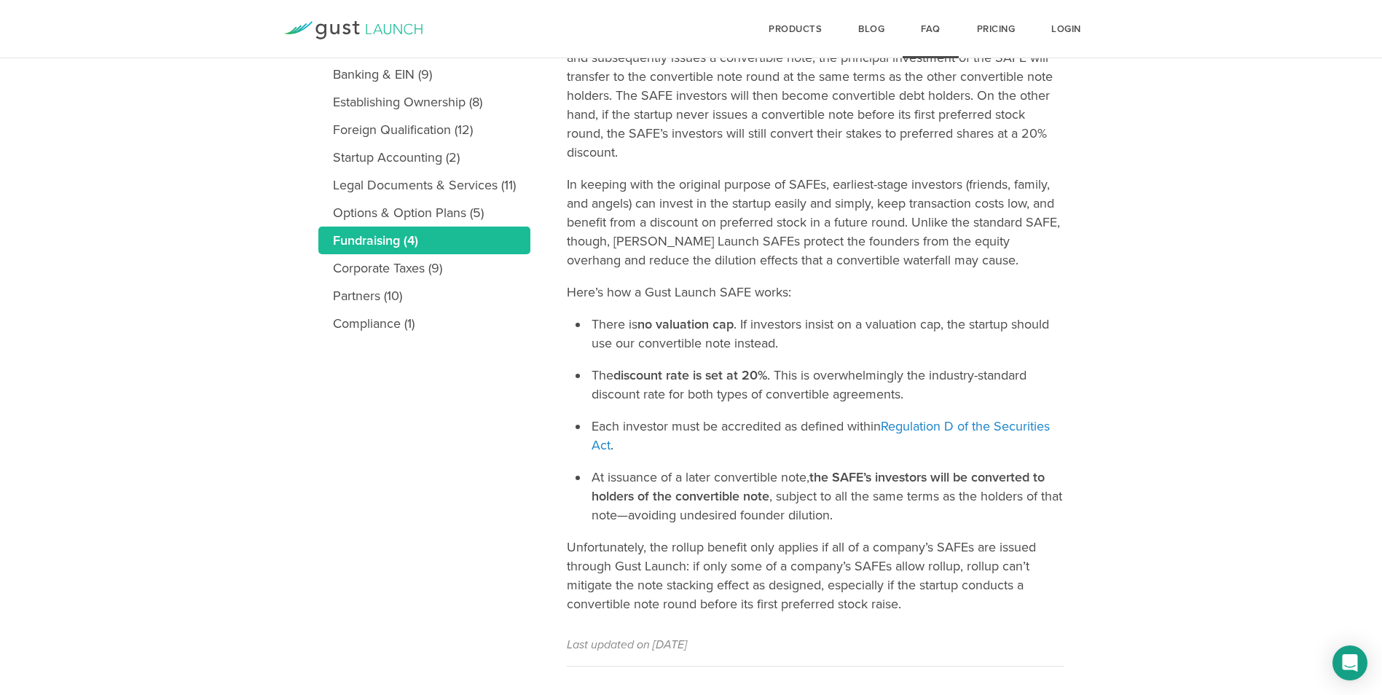
scroll to position [345, 0]
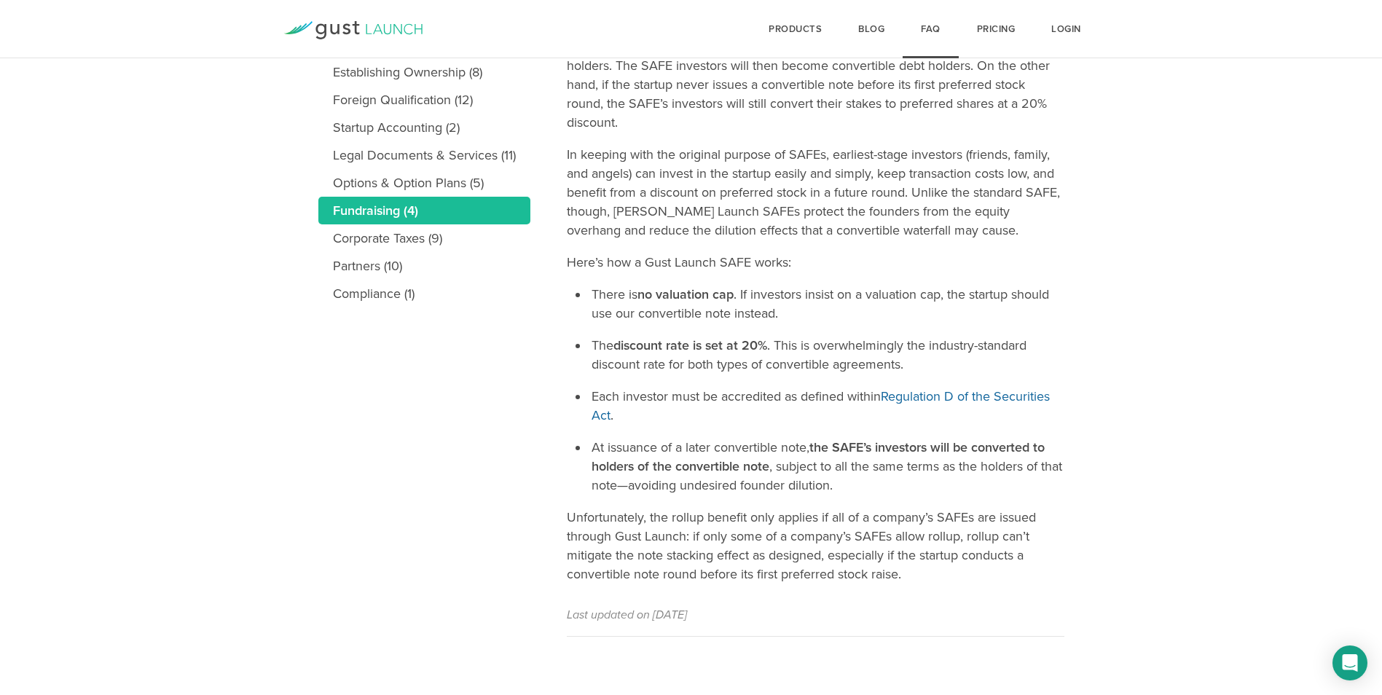
click at [1005, 396] on link "Regulation D of the Securities Act" at bounding box center [820, 405] width 458 height 35
